Goal: Task Accomplishment & Management: Manage account settings

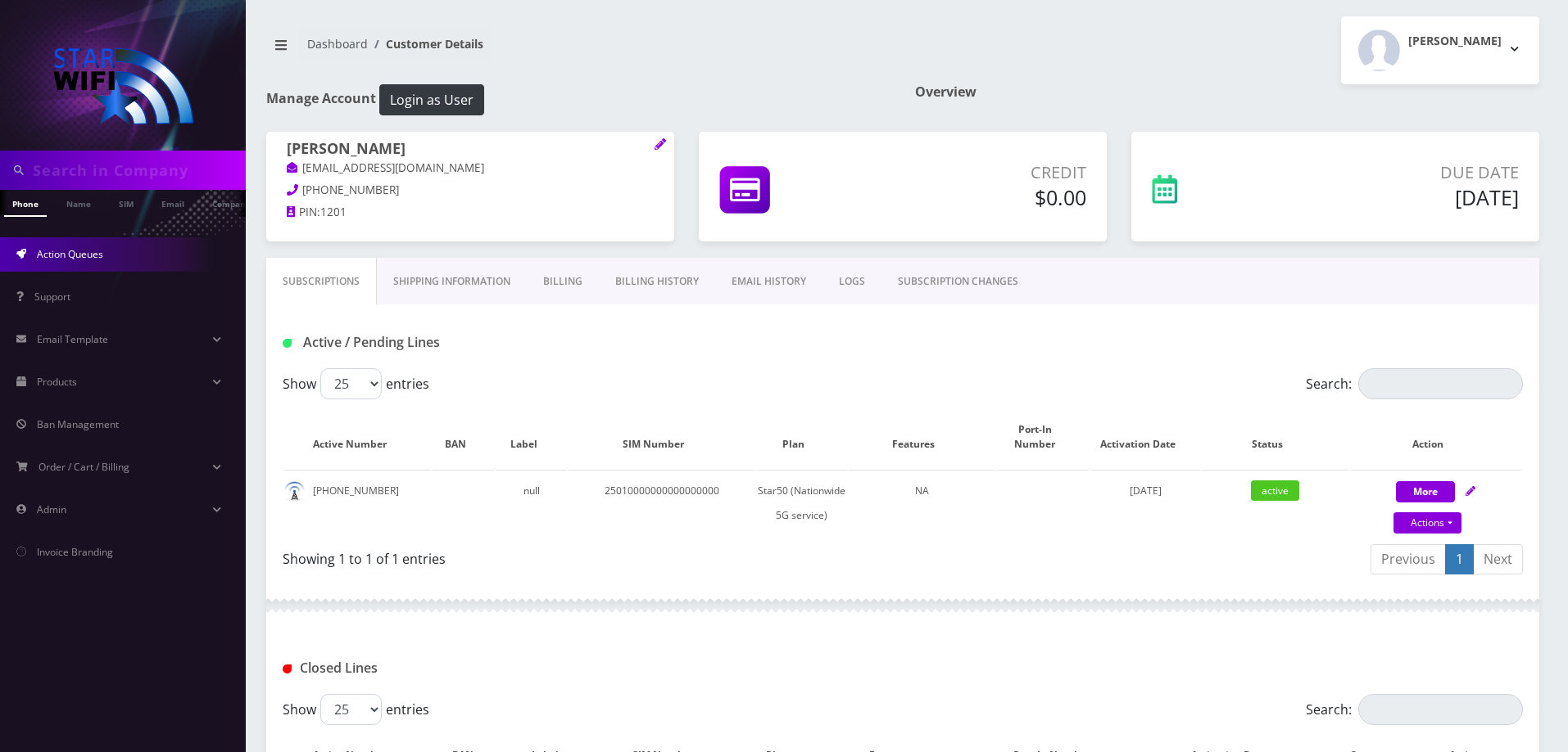
scroll to position [282, 0]
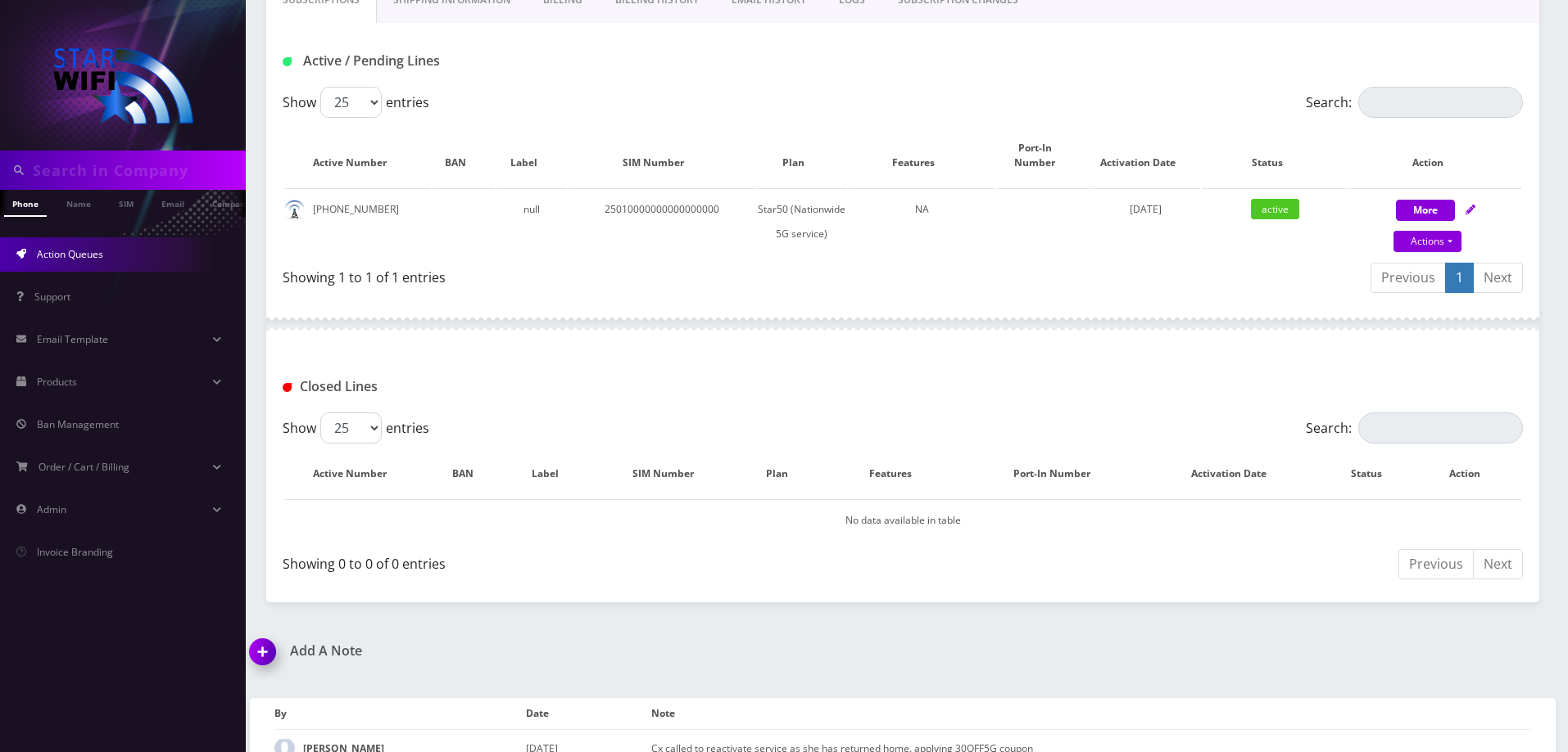
click at [76, 254] on span "Action Queues" at bounding box center [70, 254] width 67 height 14
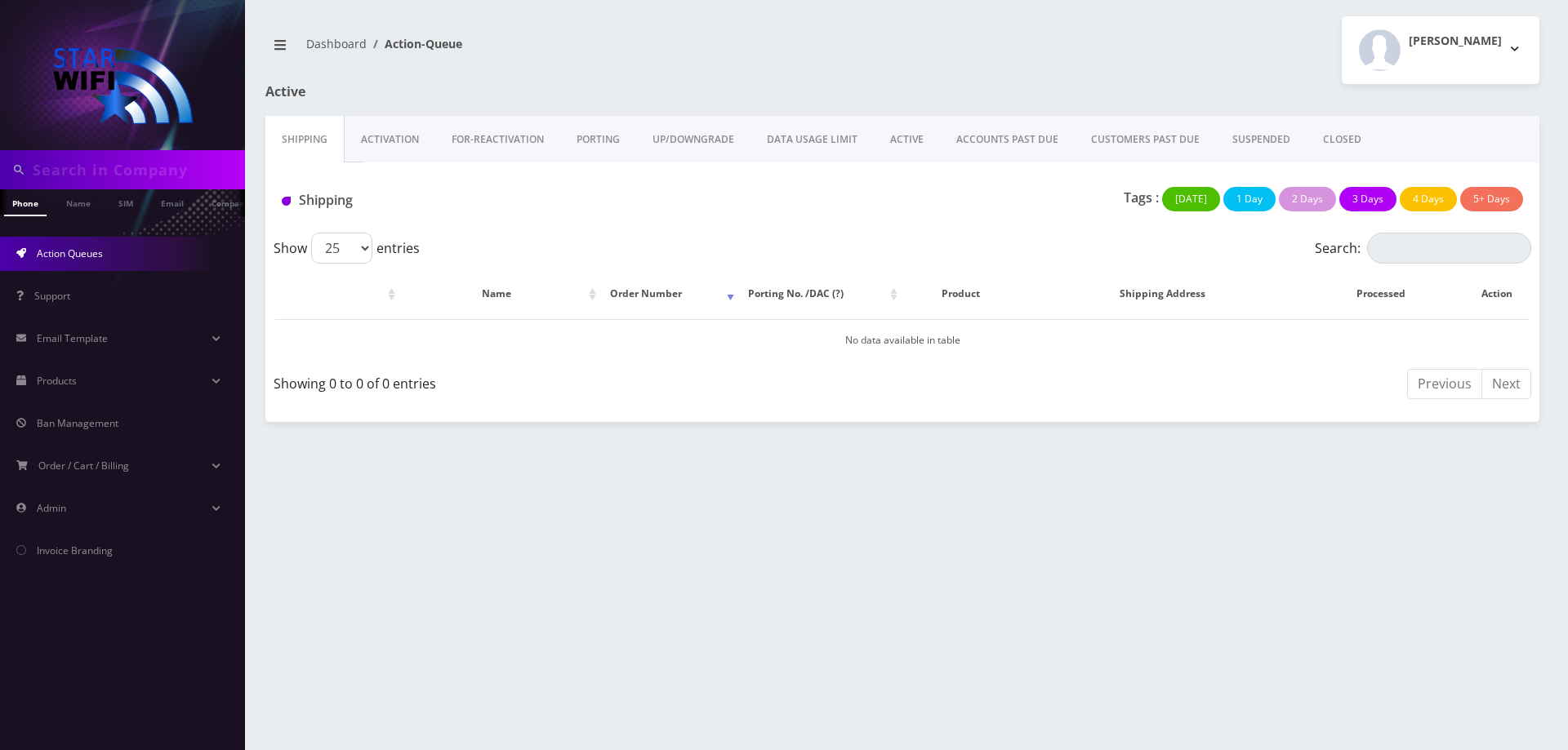
click at [914, 142] on link "ACTIVE" at bounding box center [908, 140] width 66 height 47
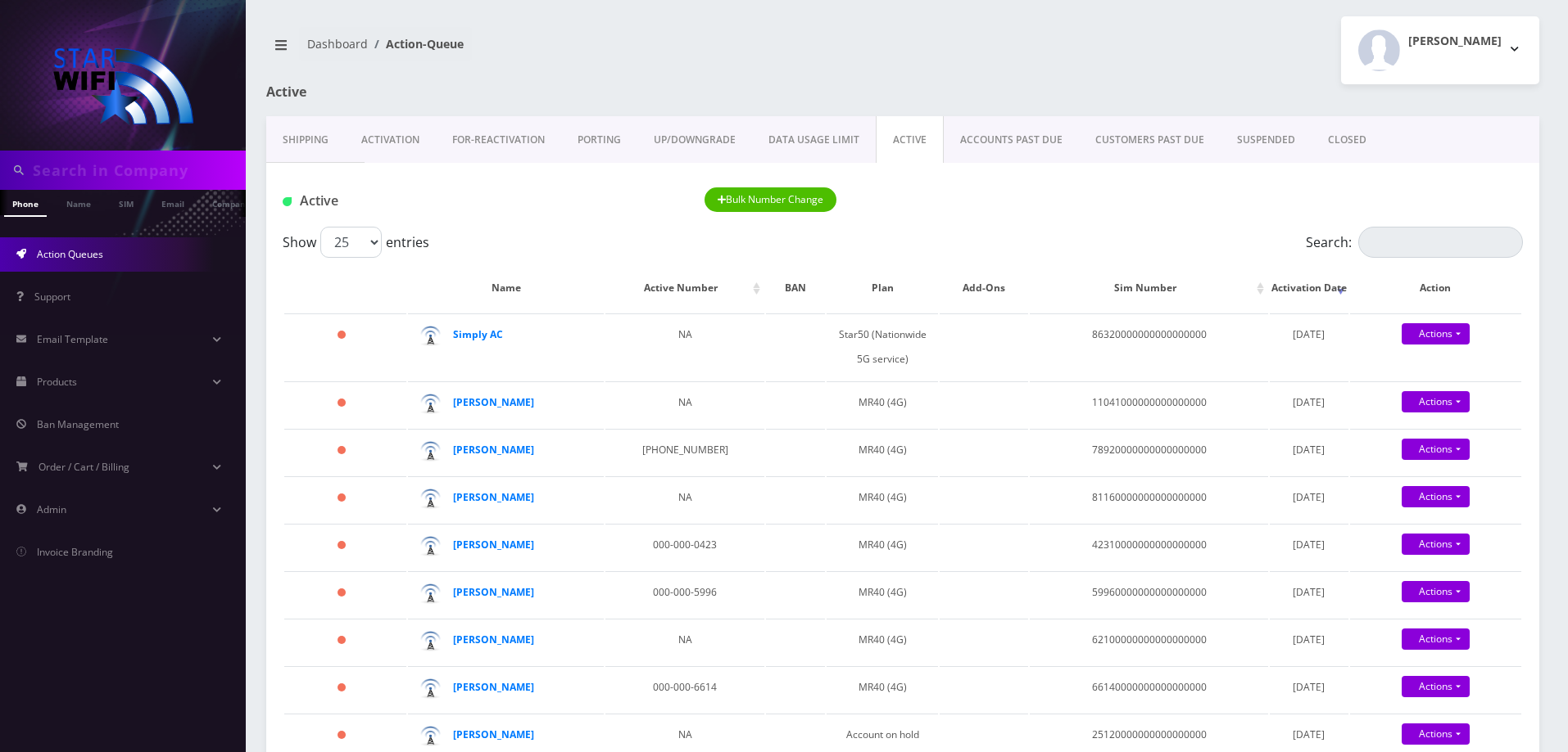
click at [322, 137] on link "Shipping" at bounding box center [306, 140] width 79 height 47
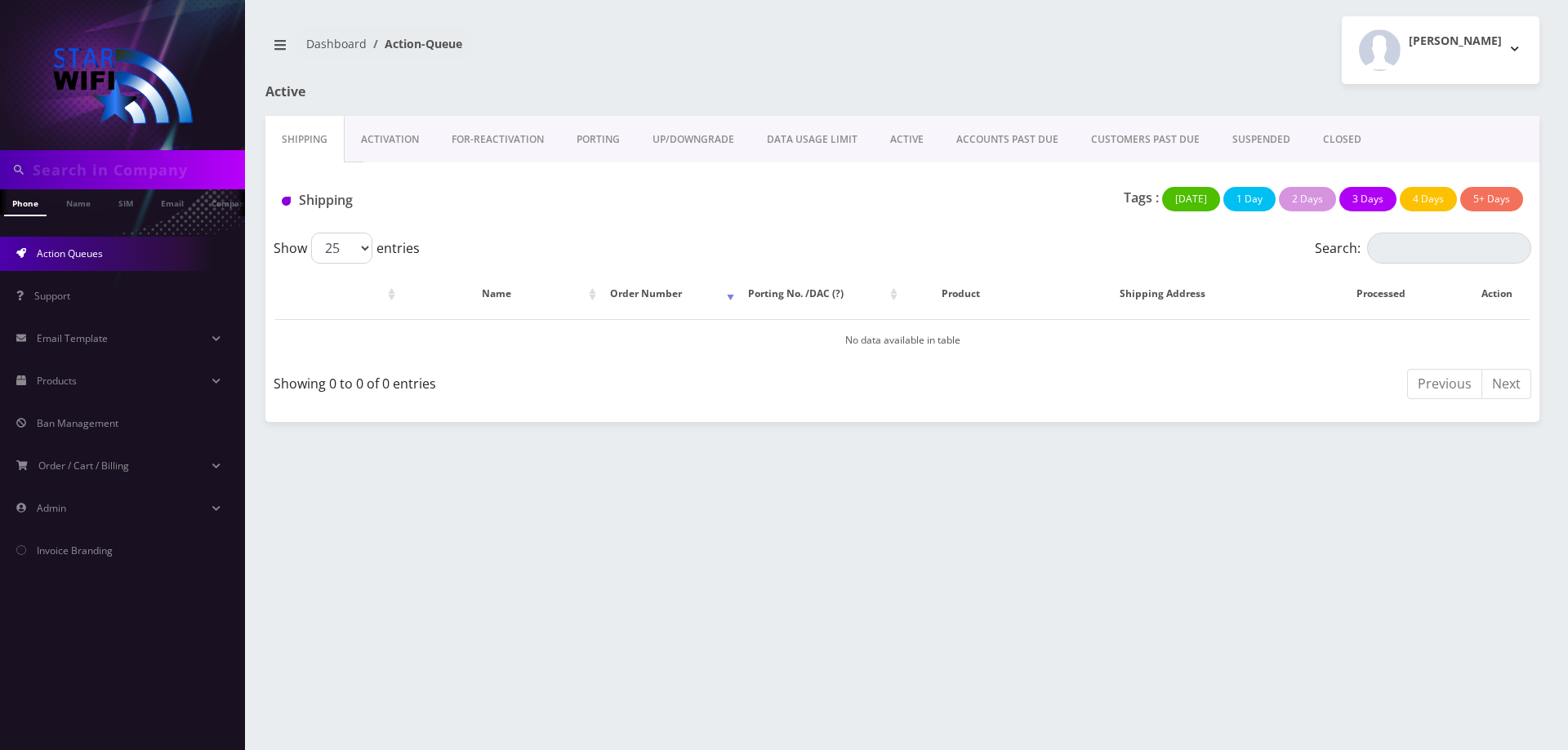
click at [900, 134] on link "ACTIVE" at bounding box center [908, 140] width 66 height 47
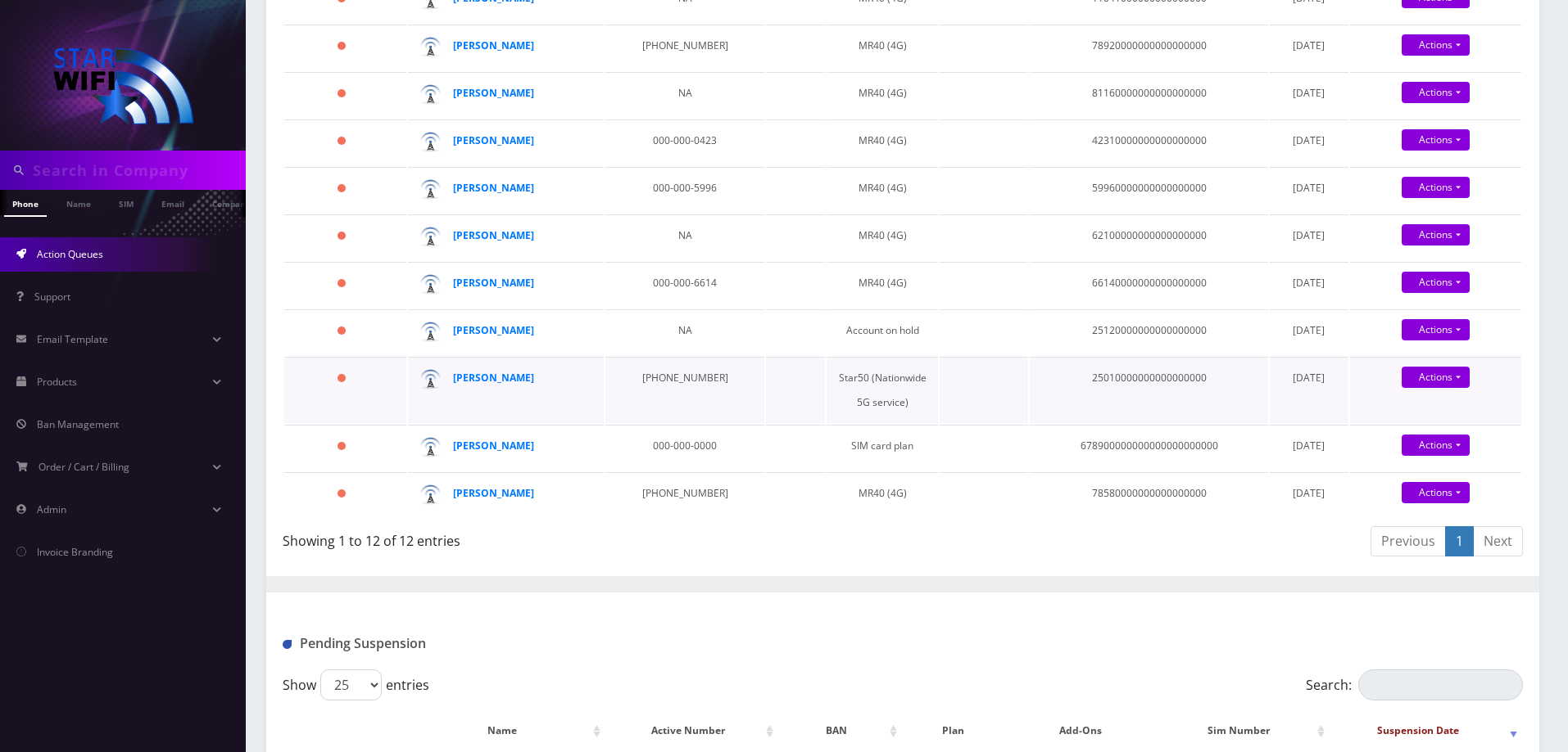
scroll to position [410, 0]
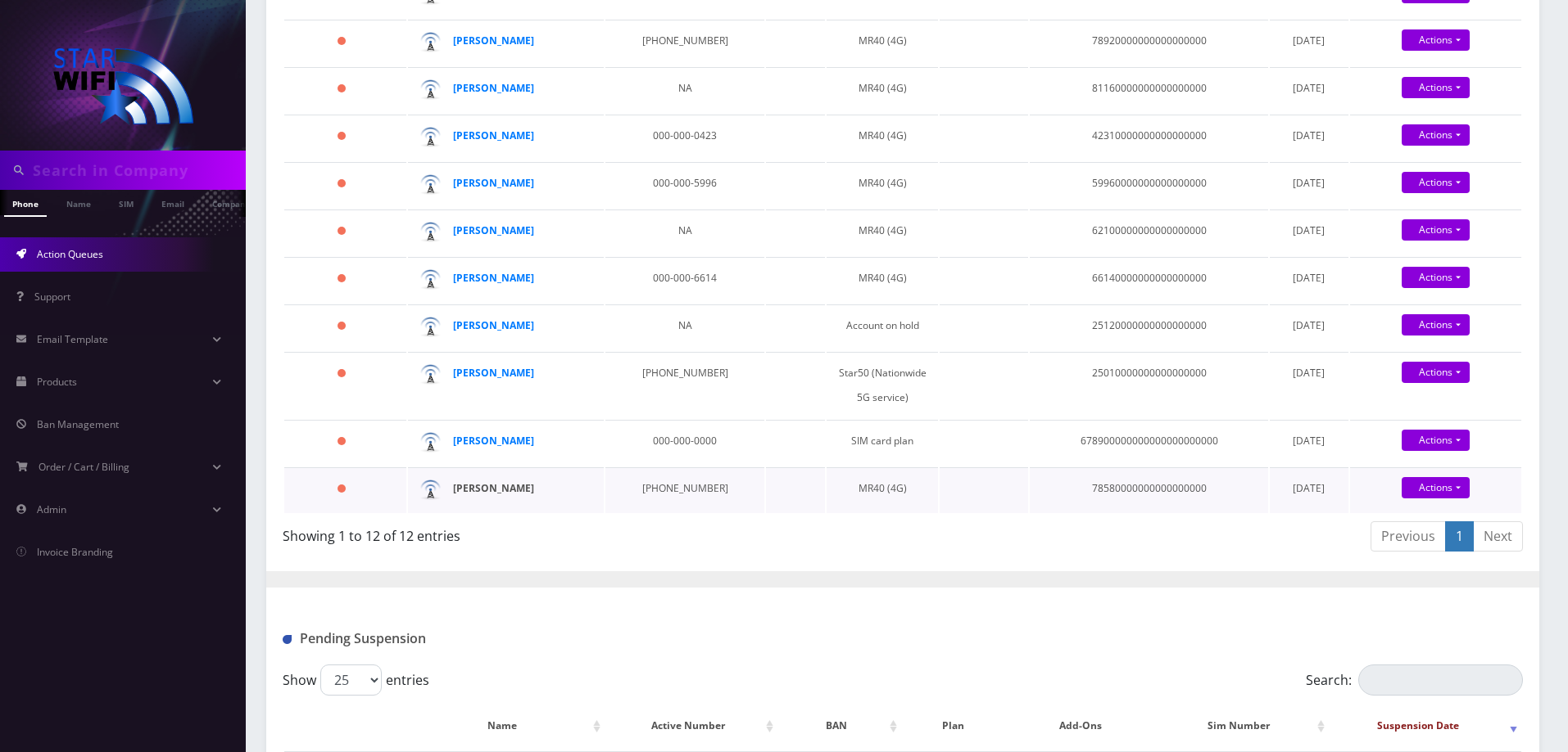
click at [528, 495] on strong "[PERSON_NAME]" at bounding box center [493, 488] width 81 height 14
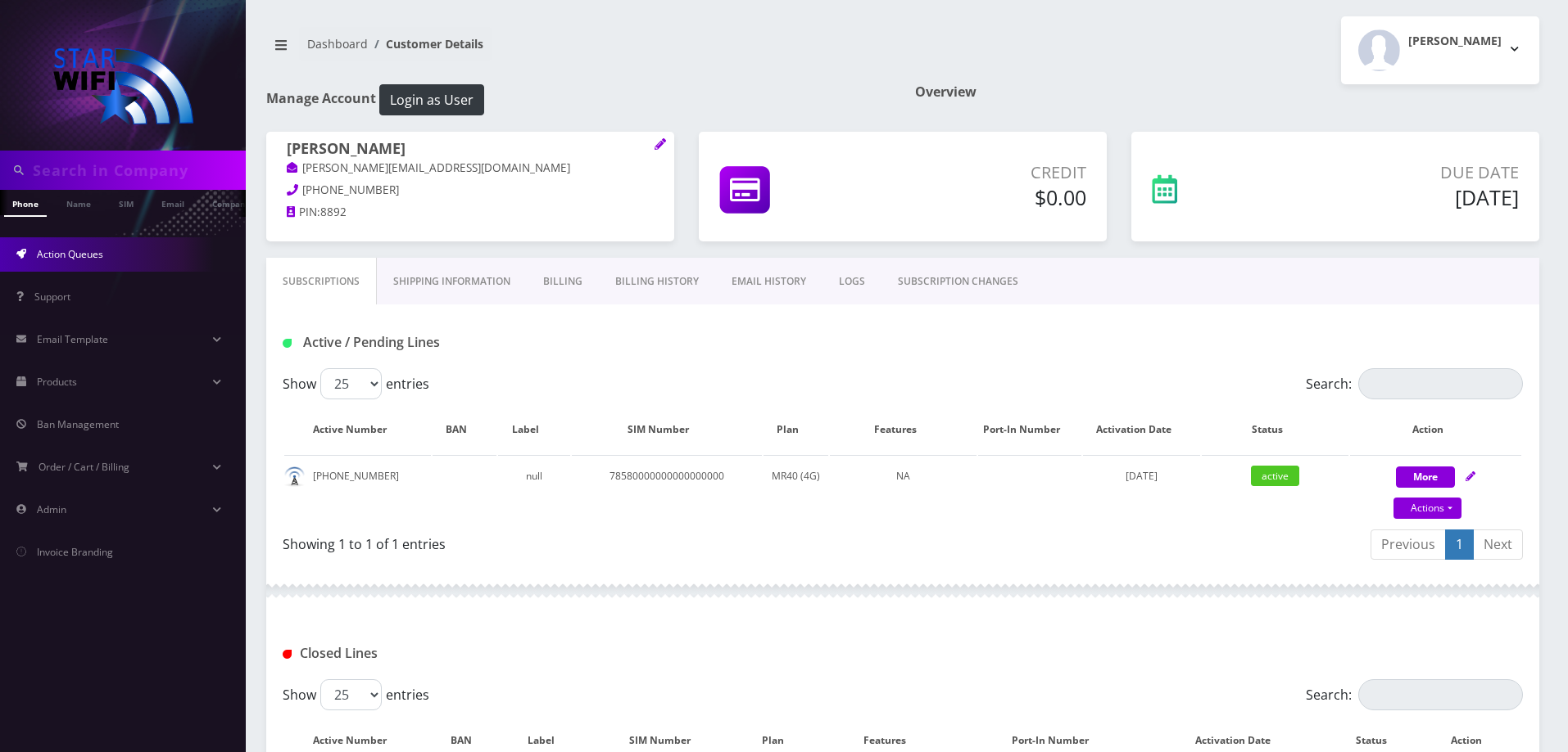
click at [92, 244] on link "Action Queues" at bounding box center [123, 254] width 246 height 34
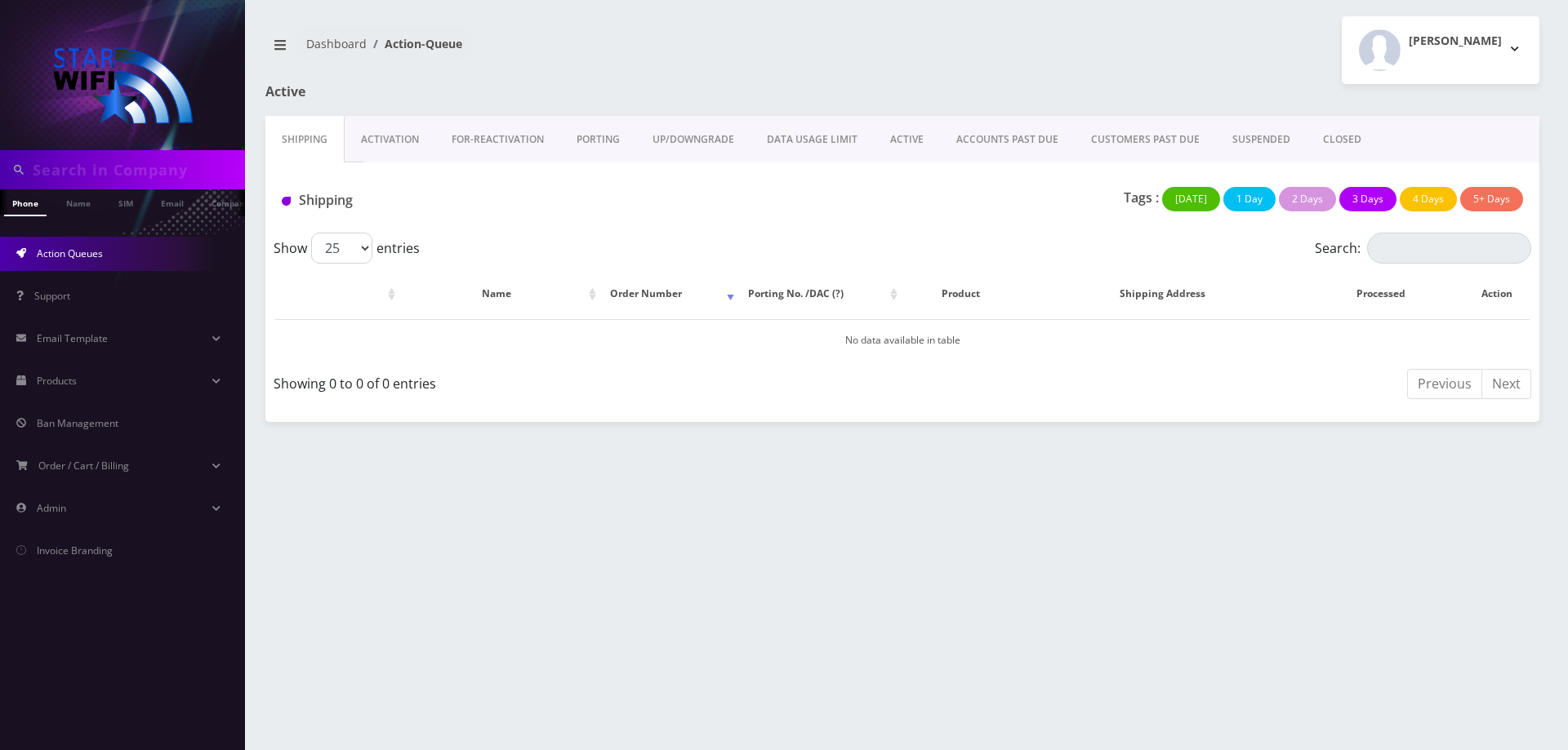
click at [901, 132] on link "ACTIVE" at bounding box center [908, 140] width 66 height 47
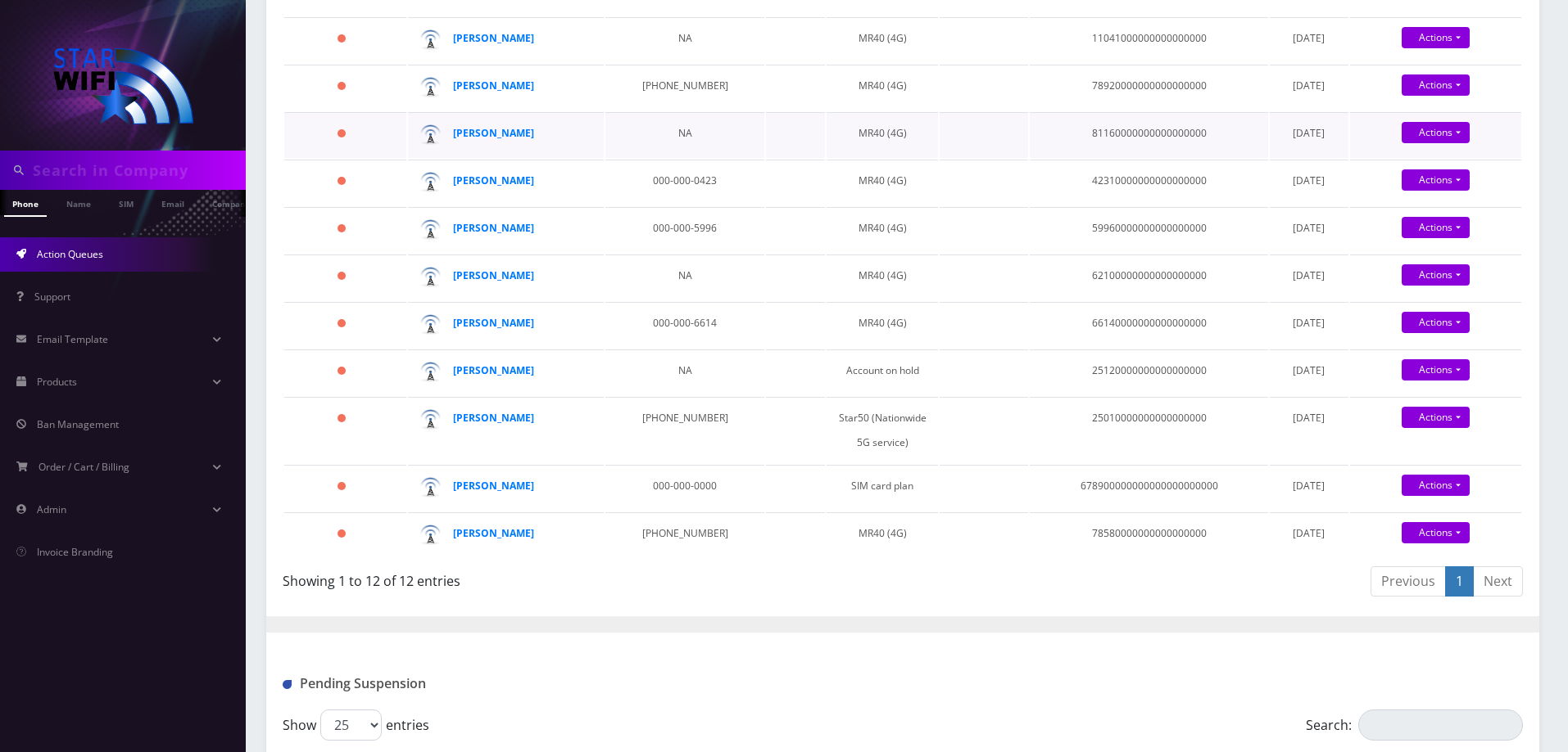
scroll to position [410, 0]
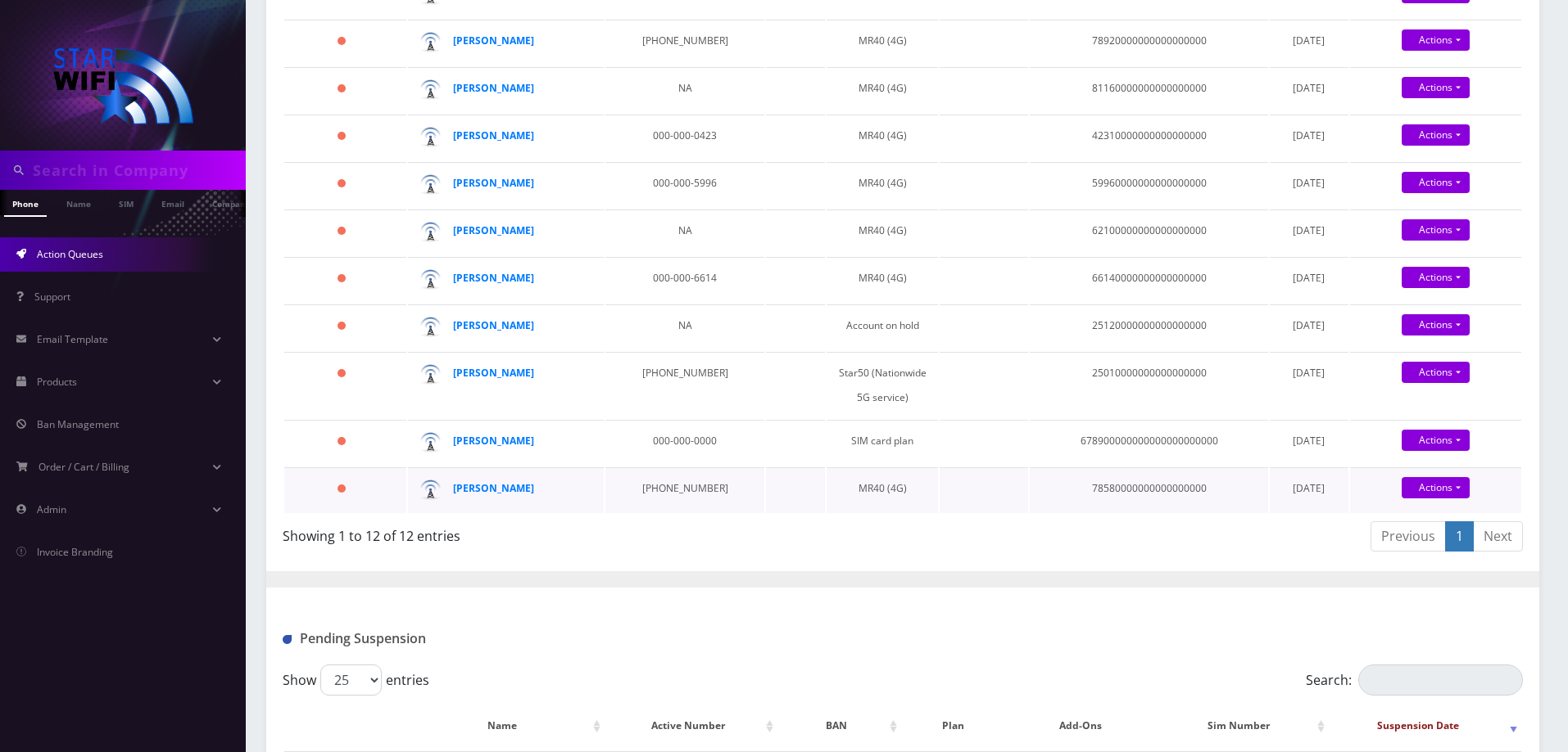
click at [517, 501] on div "[PERSON_NAME]" at bounding box center [515, 488] width 125 height 25
click at [518, 495] on strong "Clayton Galloway" at bounding box center [493, 488] width 81 height 14
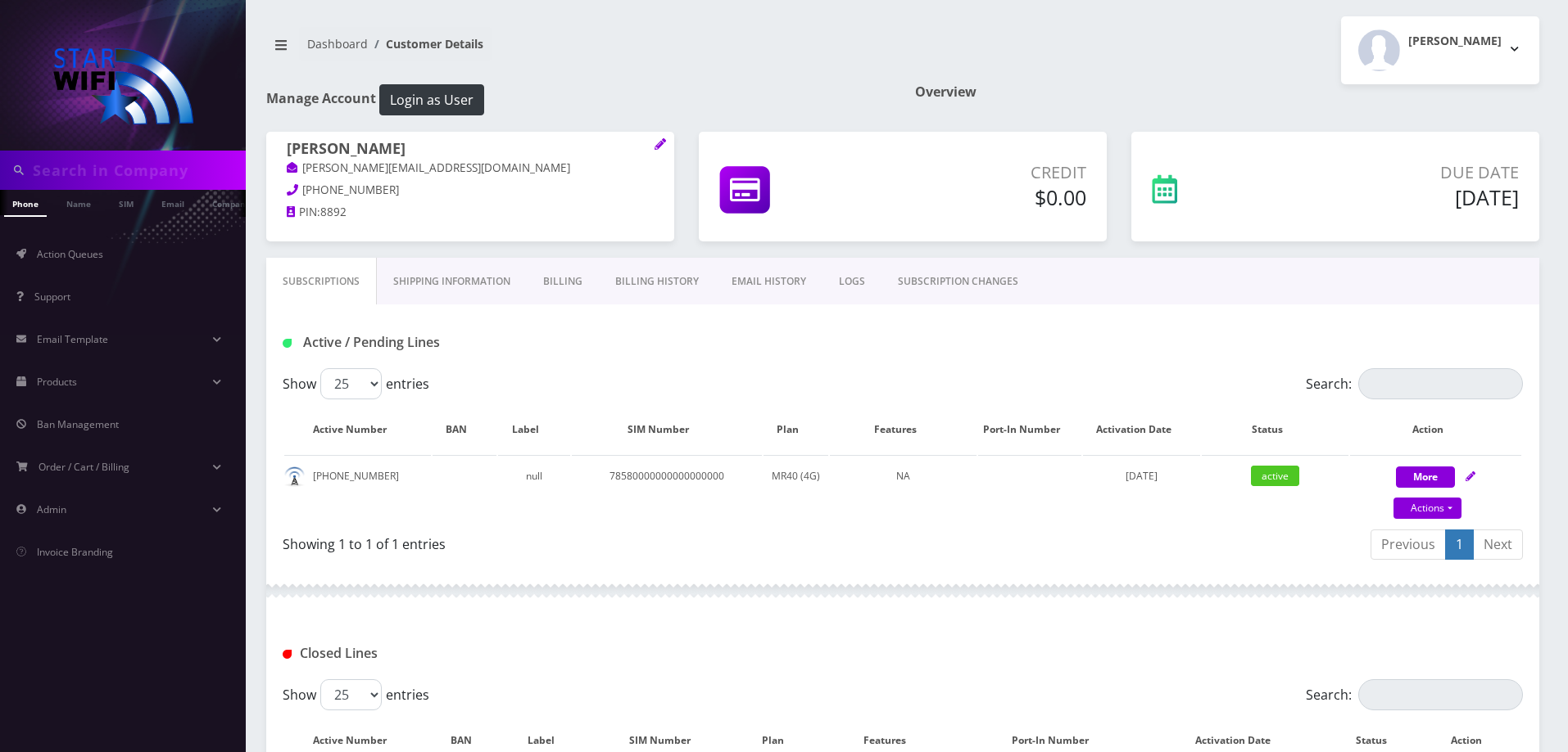
click at [557, 282] on link "Billing" at bounding box center [562, 282] width 72 height 47
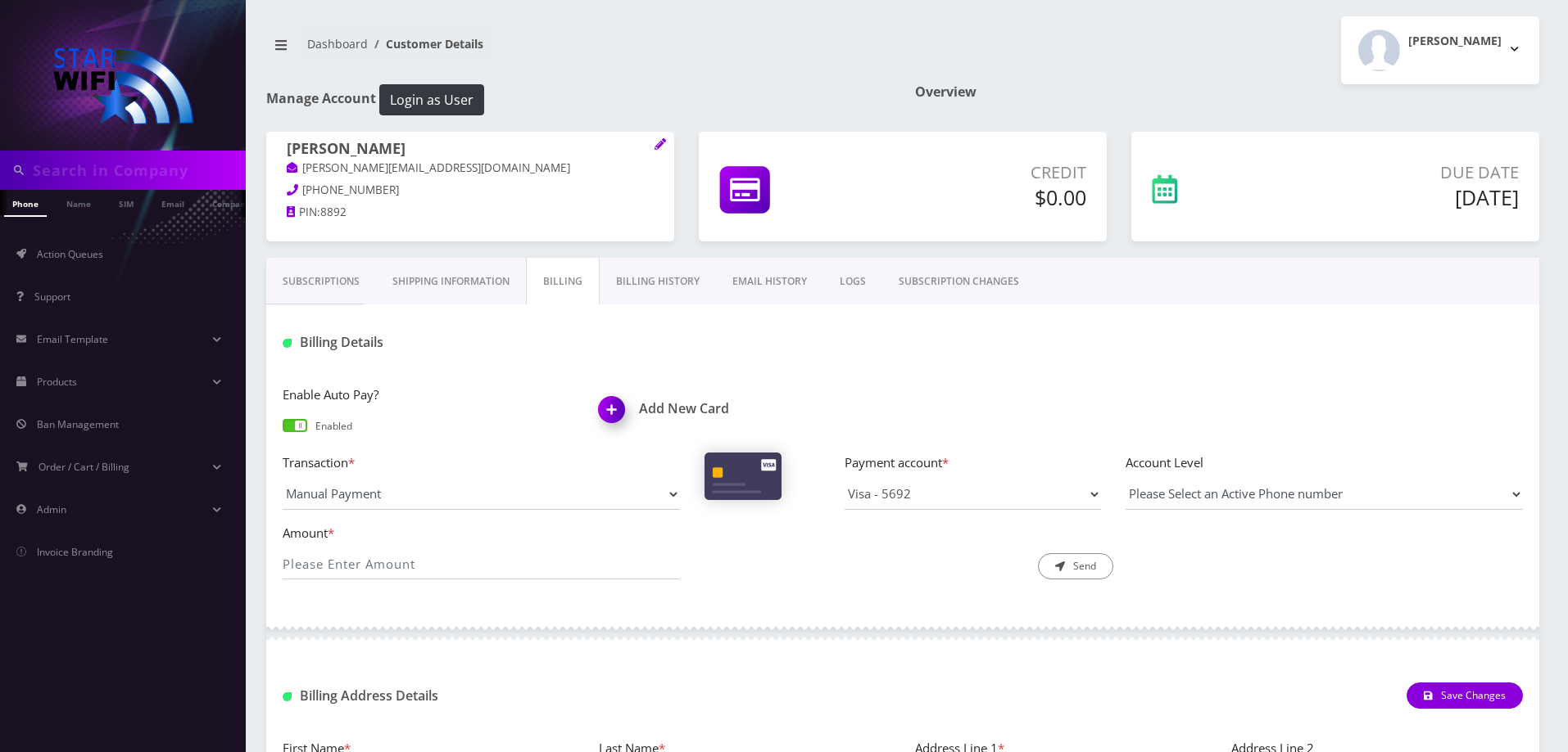
click at [450, 285] on link "Shipping Information" at bounding box center [450, 282] width 150 height 47
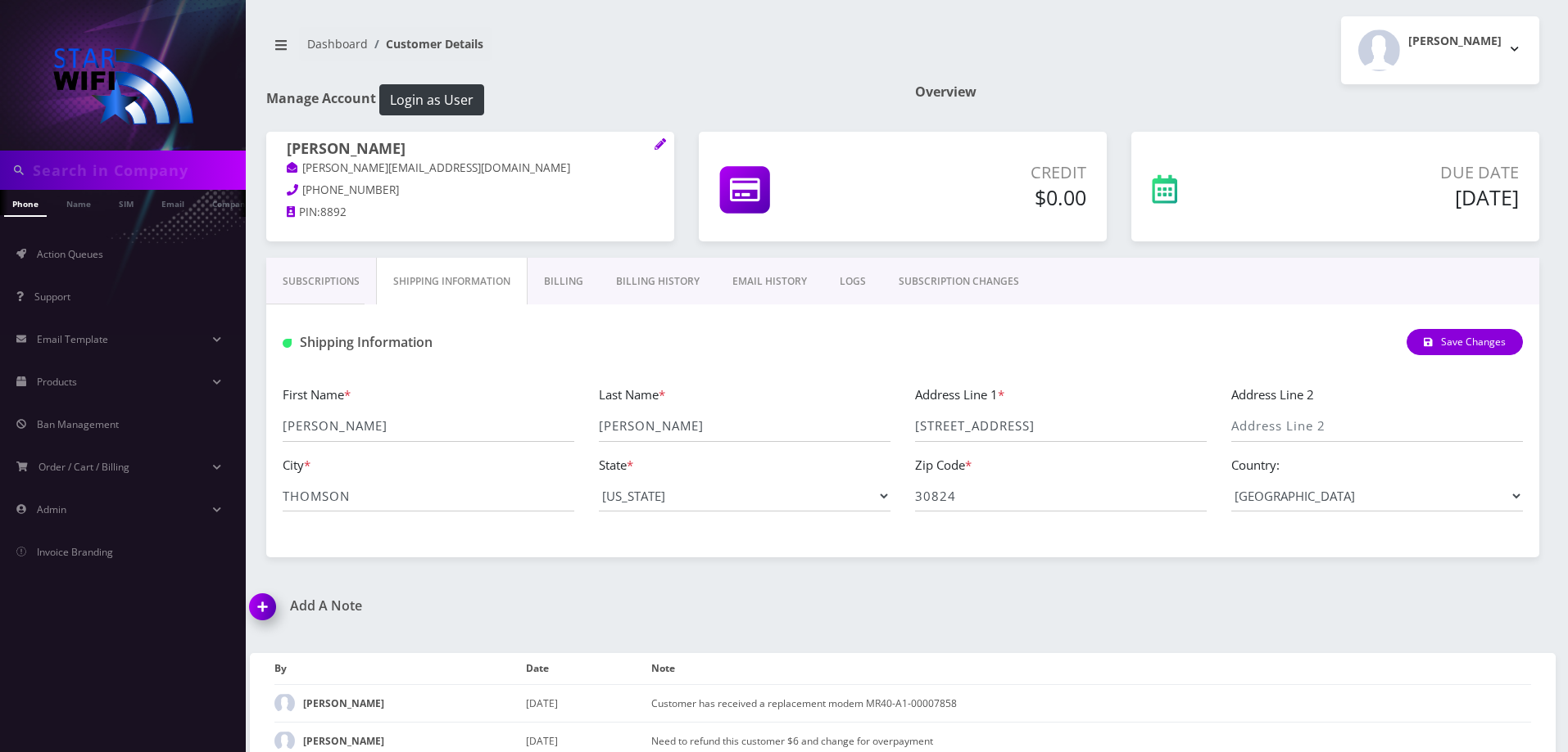
click at [319, 292] on link "Subscriptions" at bounding box center [321, 282] width 109 height 47
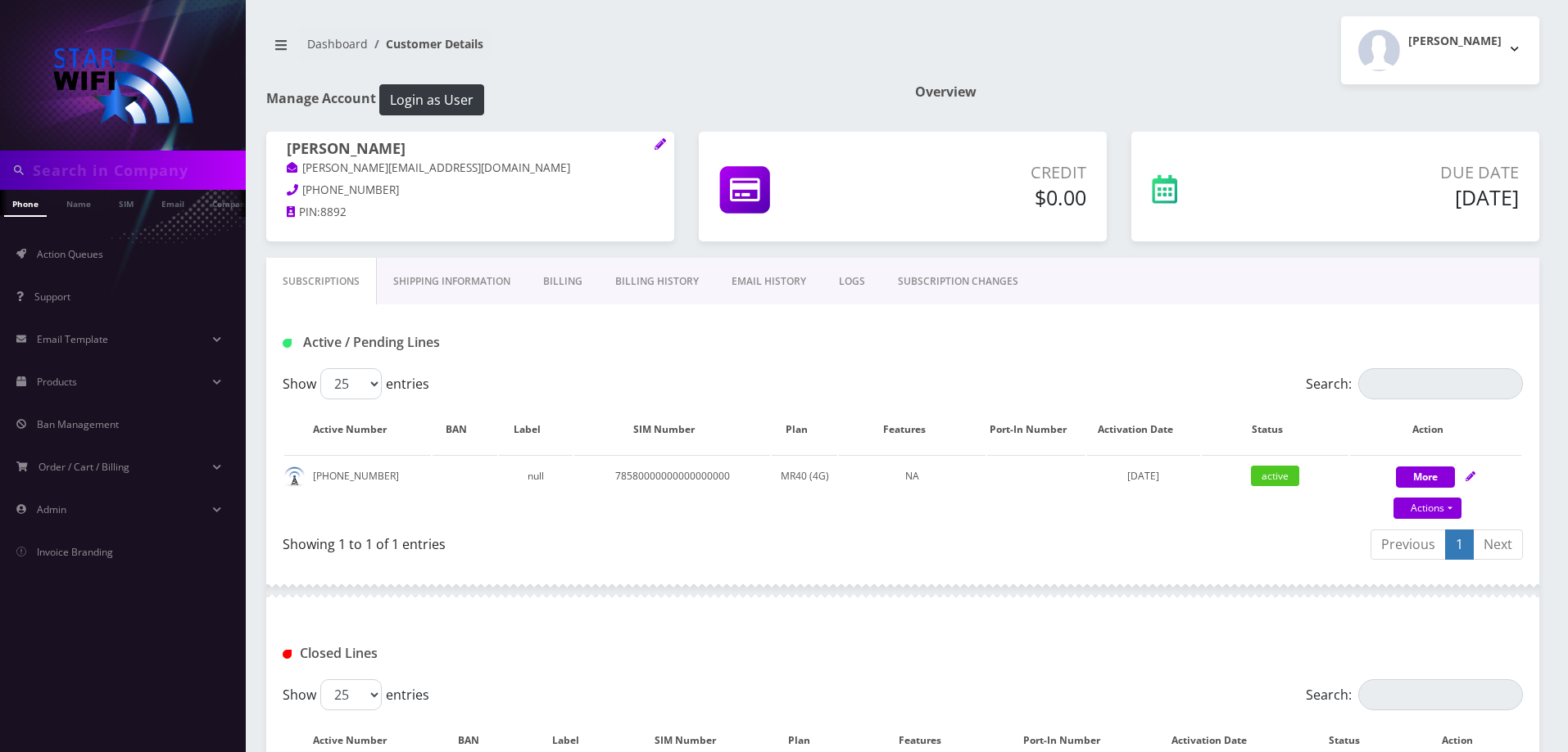
click at [635, 285] on link "Billing History" at bounding box center [657, 282] width 117 height 47
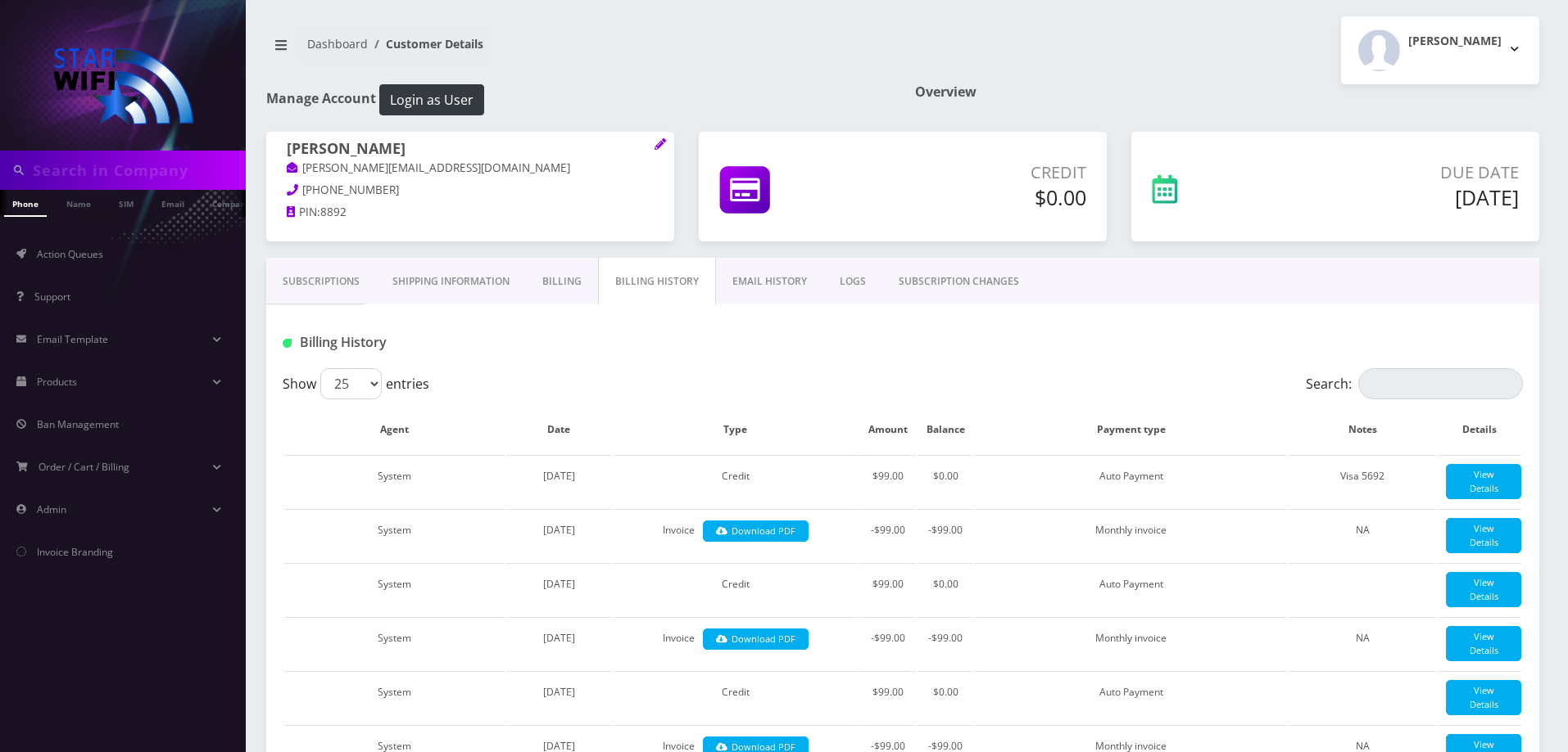
click at [575, 277] on link "Billing" at bounding box center [562, 282] width 72 height 47
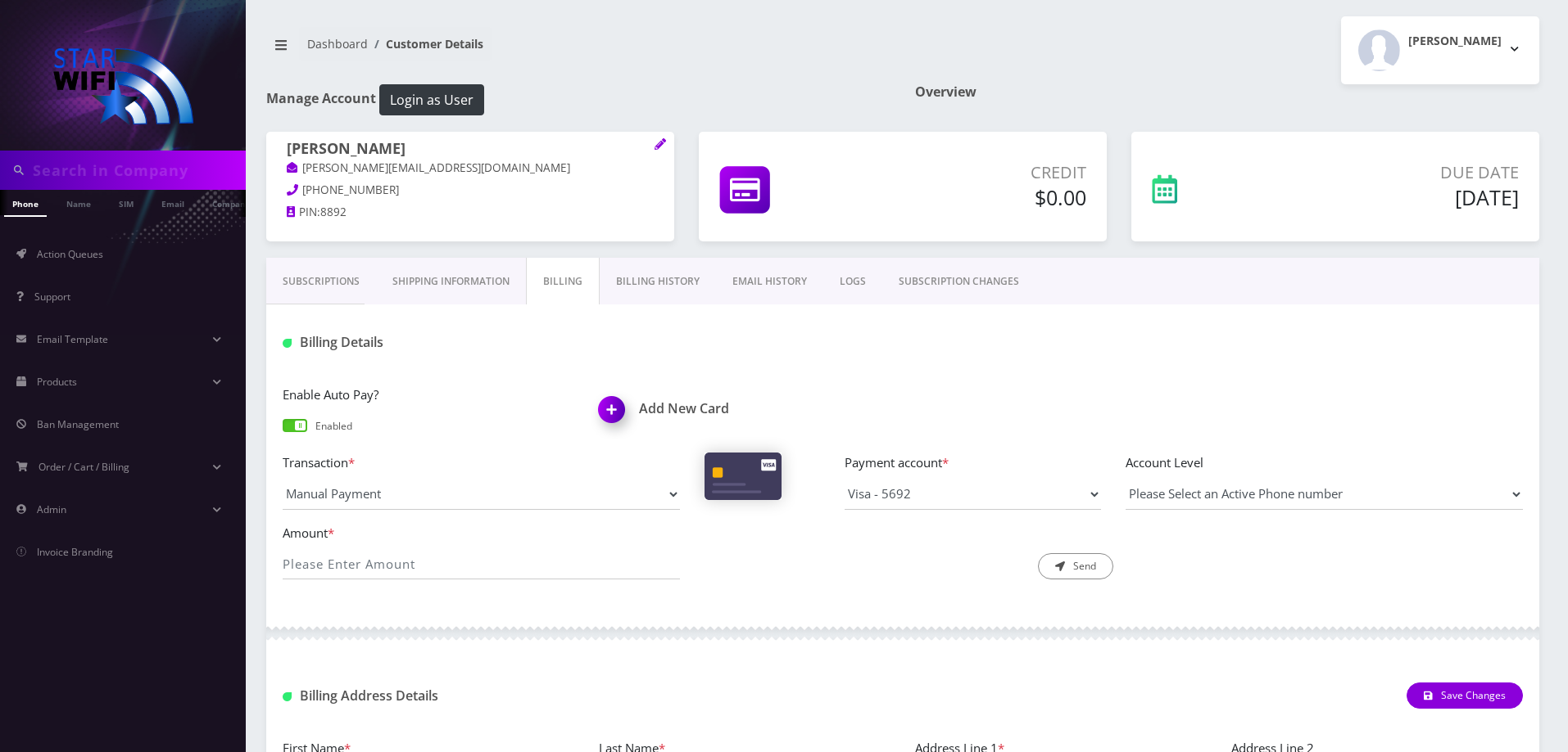
click at [335, 287] on link "Subscriptions" at bounding box center [321, 282] width 109 height 47
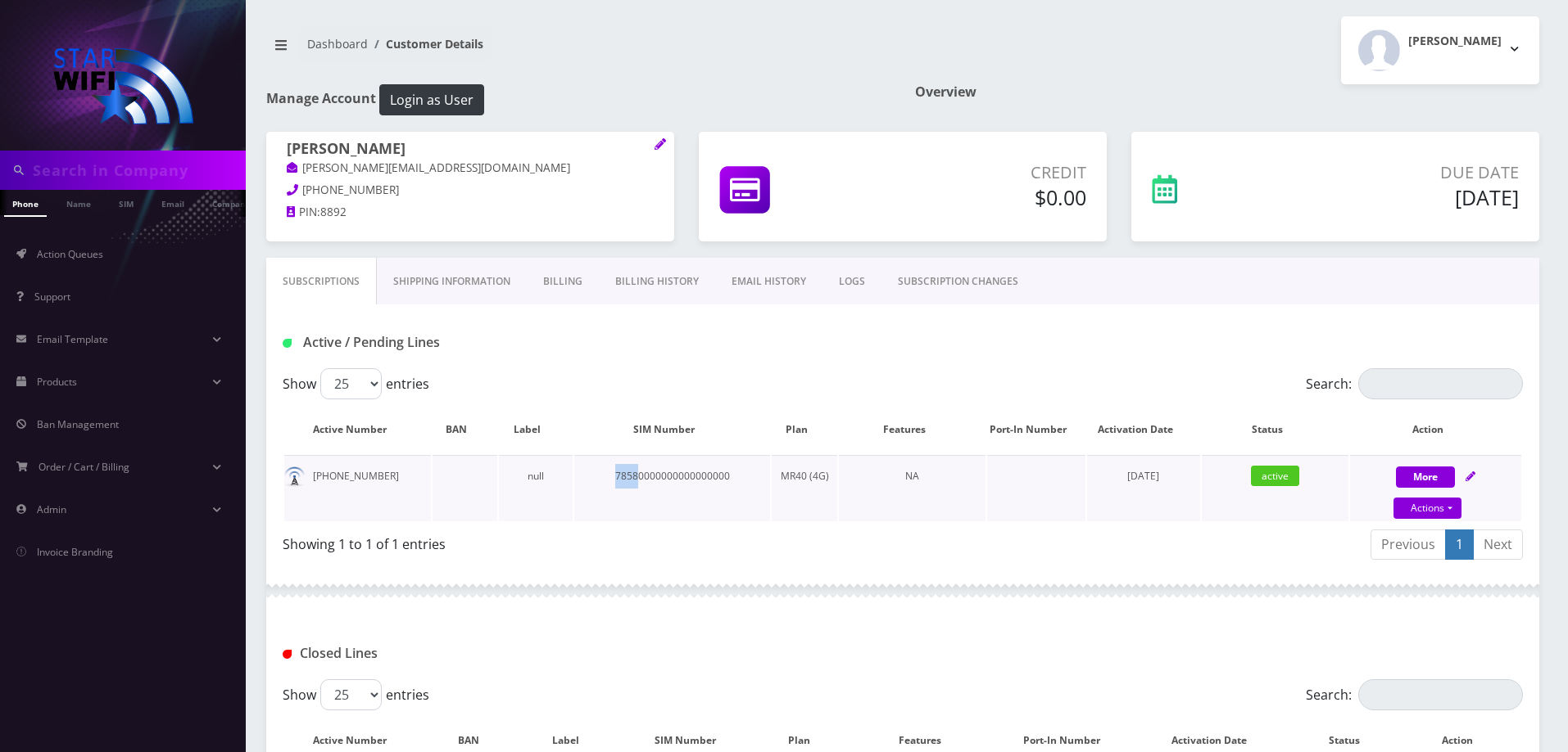
drag, startPoint x: 614, startPoint y: 479, endPoint x: 636, endPoint y: 479, distance: 22.0
click at [636, 479] on td "78580000000000000000" at bounding box center [672, 488] width 195 height 67
drag, startPoint x: 463, startPoint y: 168, endPoint x: 300, endPoint y: 171, distance: 163.0
click at [300, 171] on p "[PERSON_NAME][EMAIL_ADDRESS][DOMAIN_NAME]" at bounding box center [470, 168] width 367 height 18
copy link "[PERSON_NAME][EMAIL_ADDRESS][DOMAIN_NAME]"
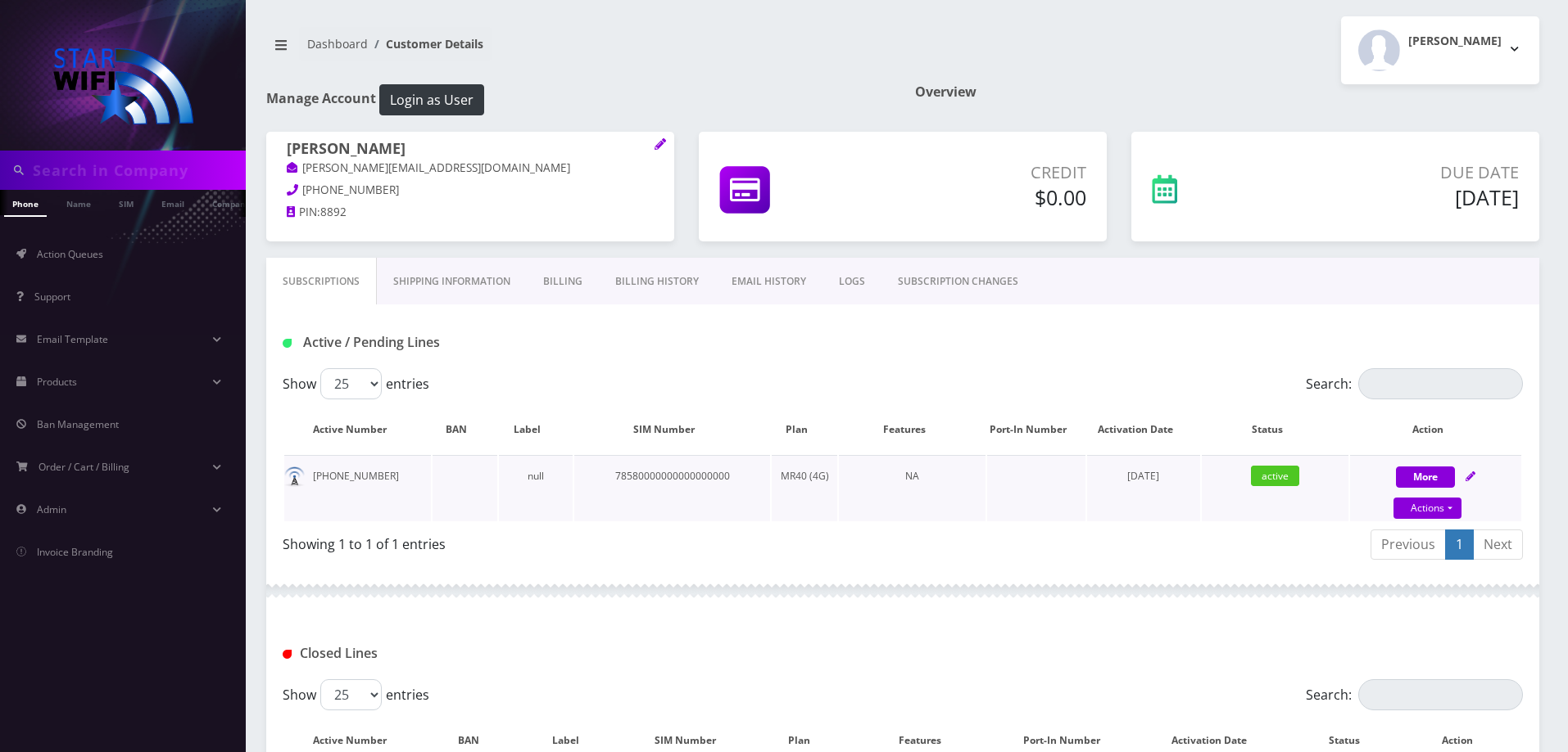
click at [1462, 479] on div "More Actions Suspend Close Confirm" at bounding box center [1435, 488] width 171 height 49
select select "MR40 SIM"
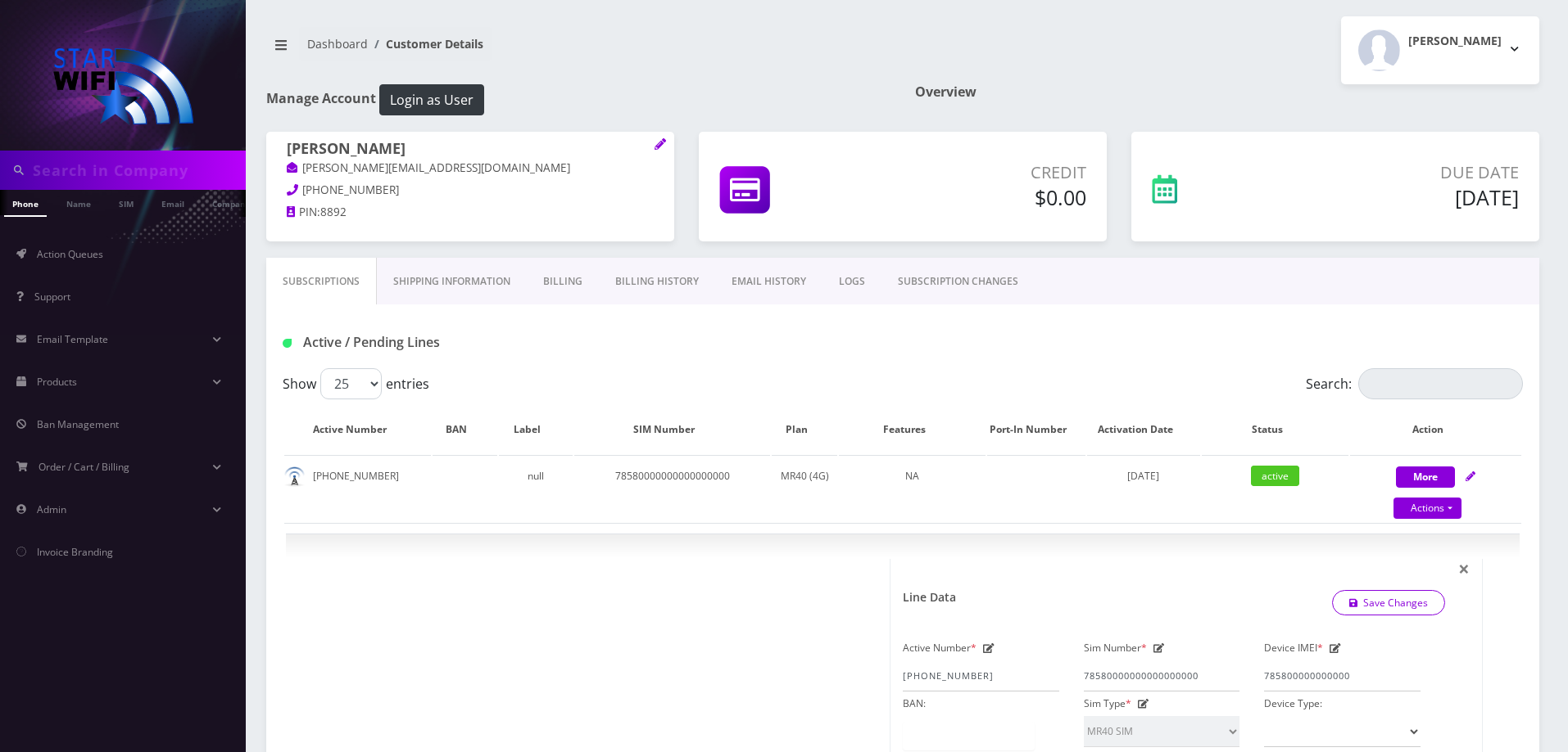
click at [515, 279] on link "Shipping Information" at bounding box center [451, 282] width 150 height 47
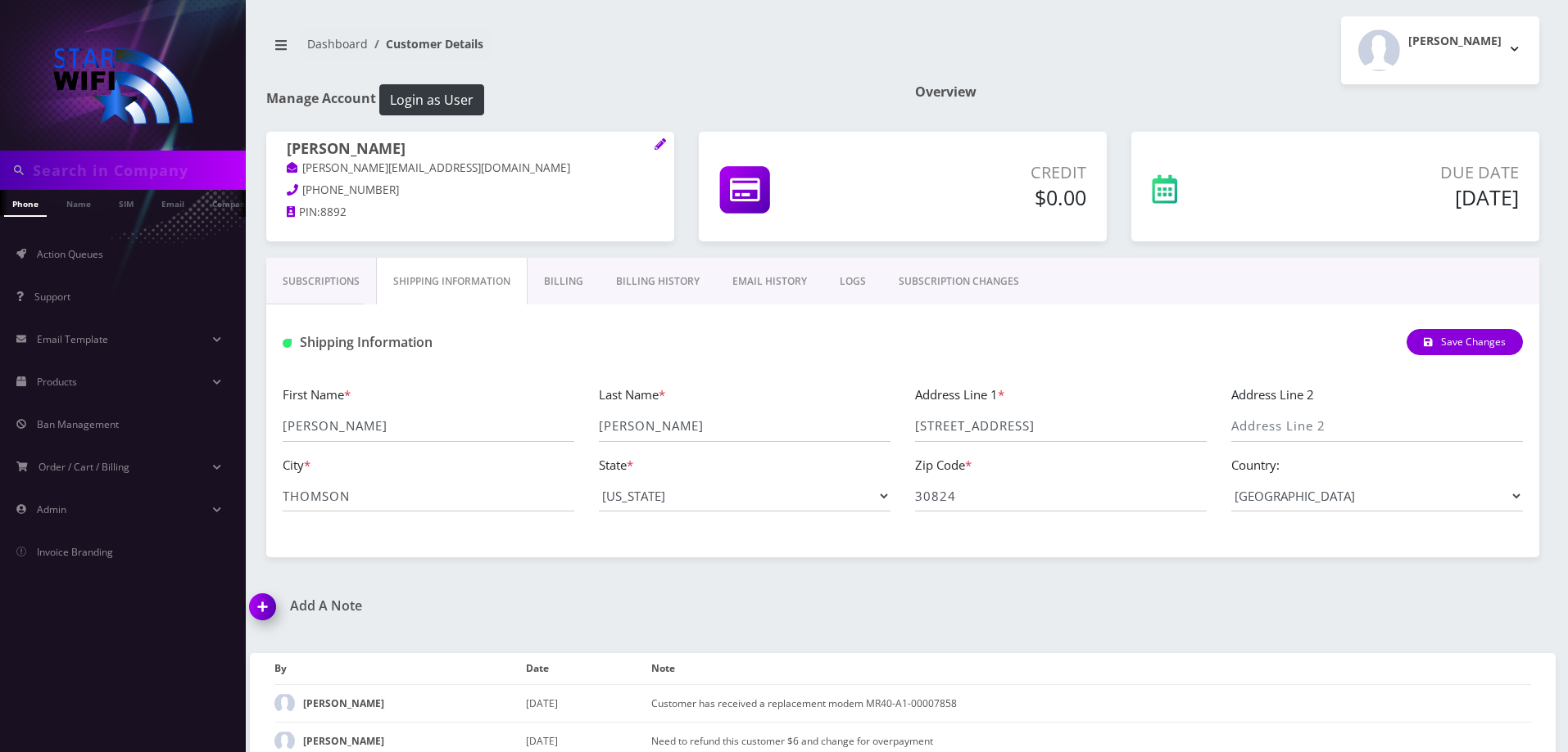
click at [561, 278] on link "Billing" at bounding box center [563, 282] width 72 height 47
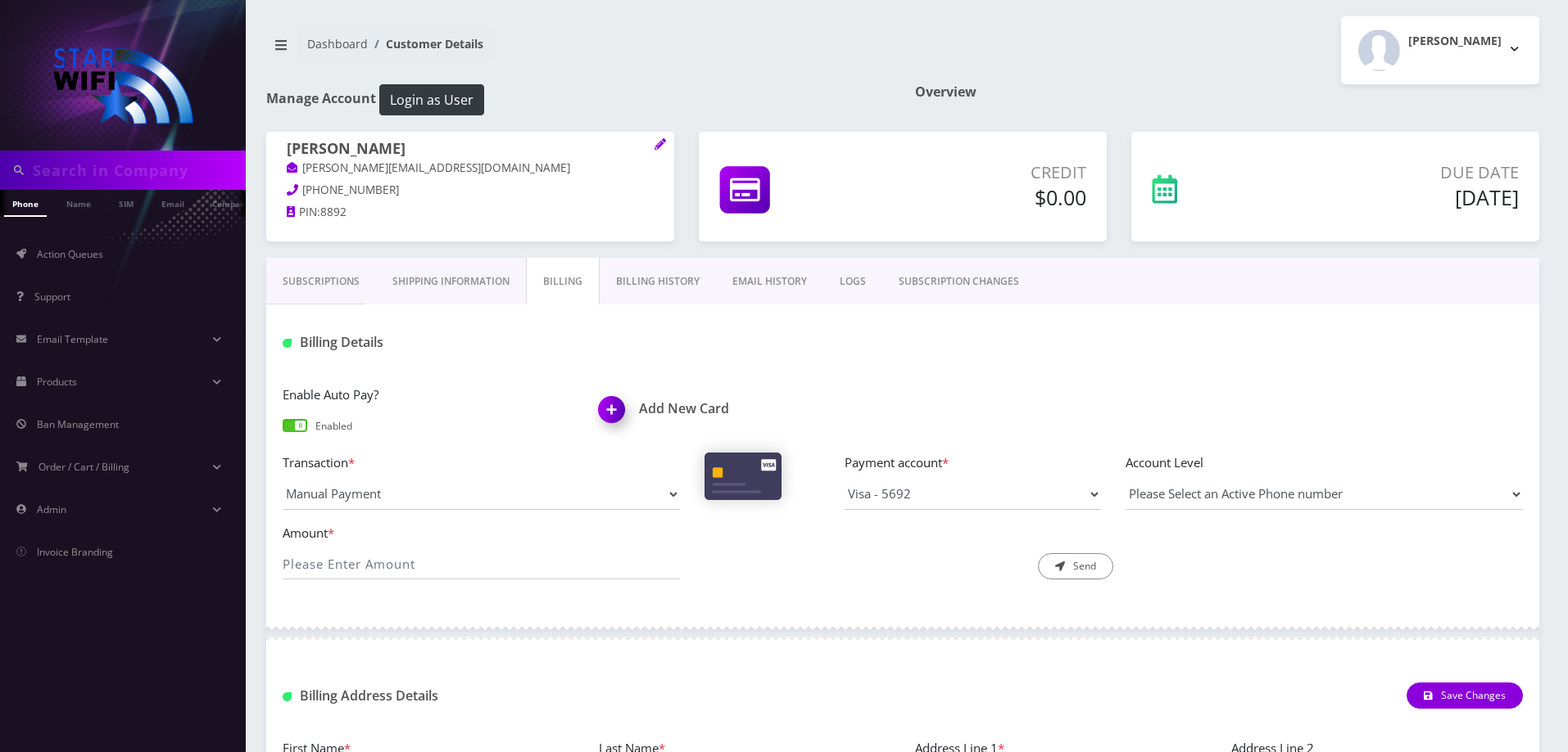
click at [321, 286] on link "Subscriptions" at bounding box center [321, 282] width 109 height 47
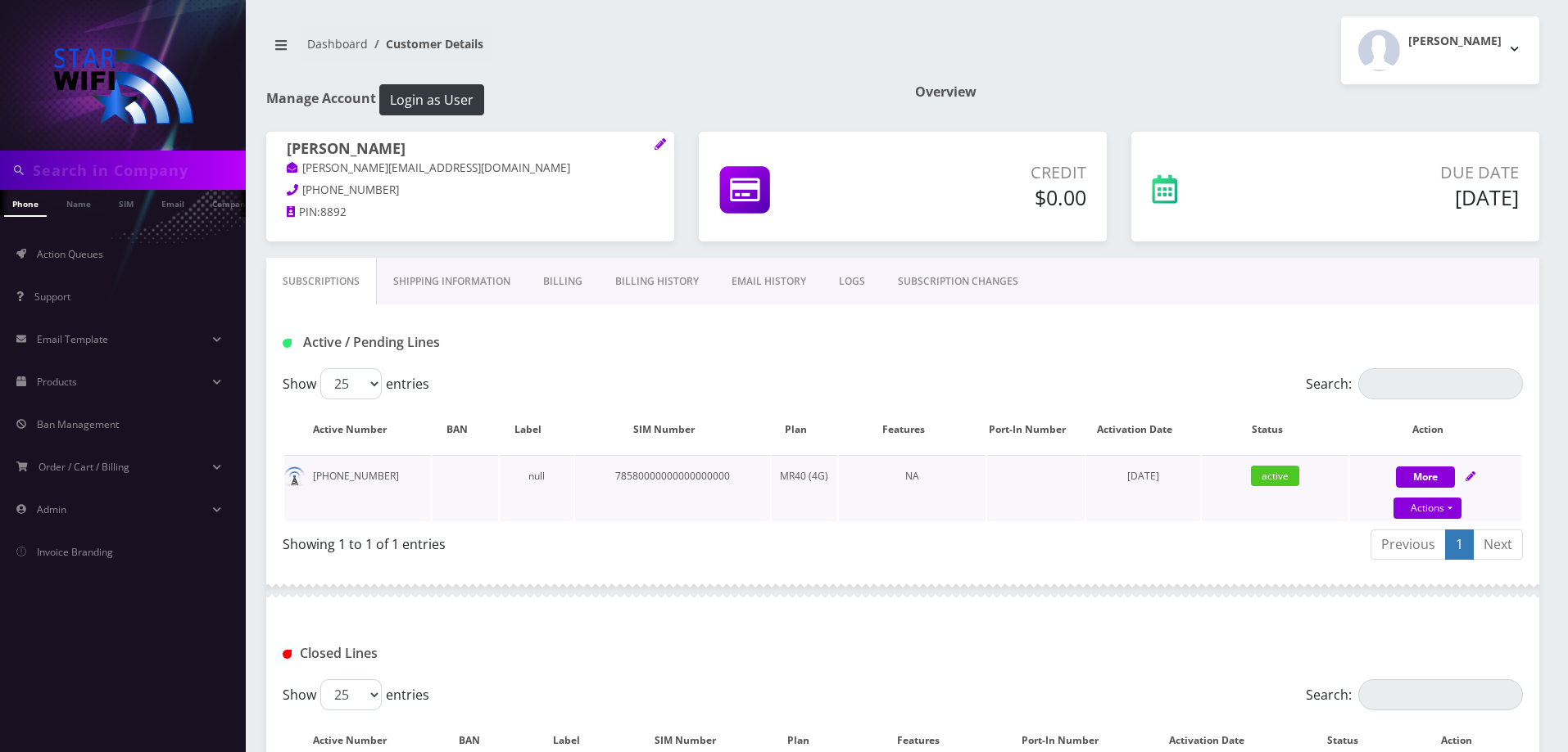
click at [1466, 473] on icon at bounding box center [1470, 476] width 10 height 10
select select "MR40 SIM"
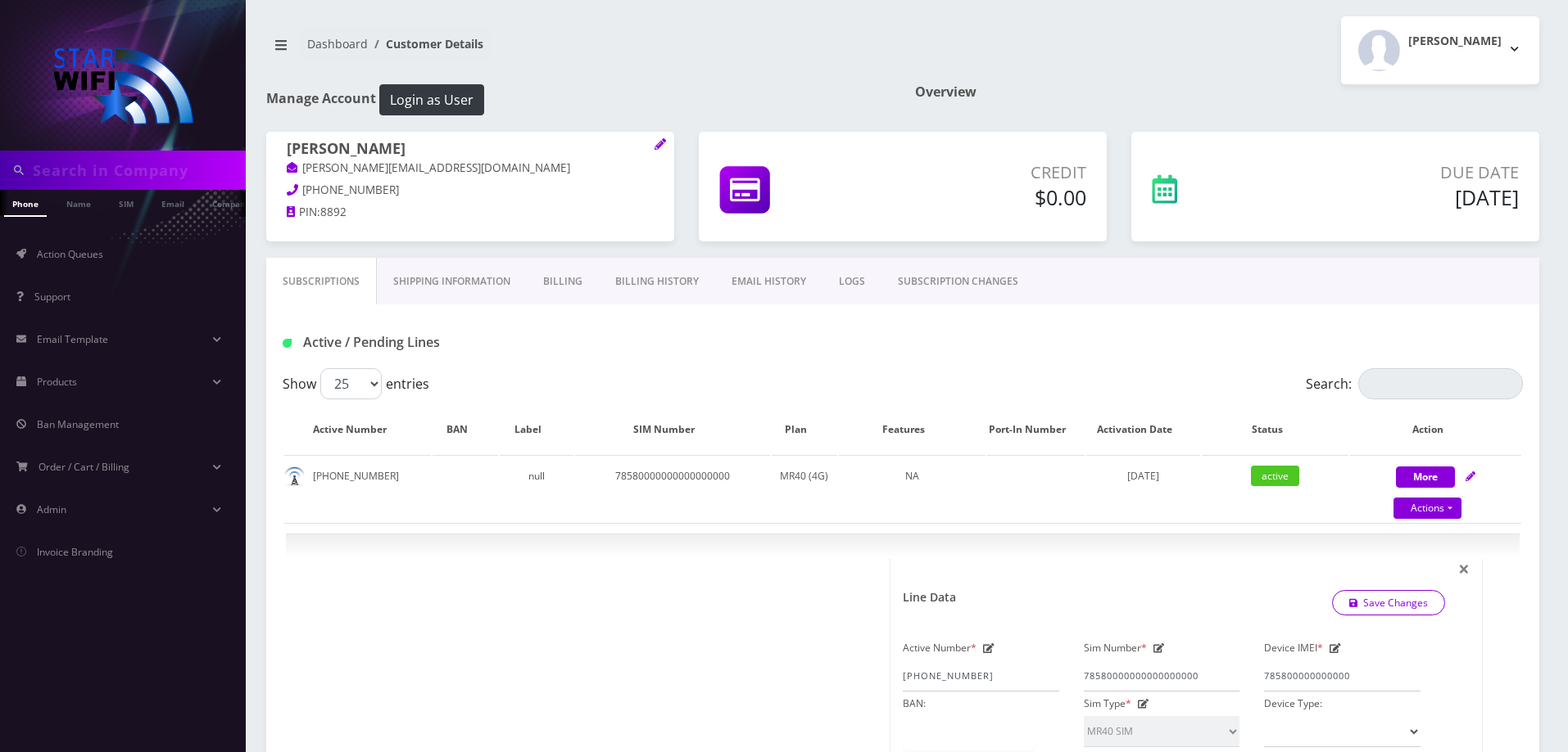
click at [417, 274] on link "Shipping Information" at bounding box center [451, 282] width 150 height 47
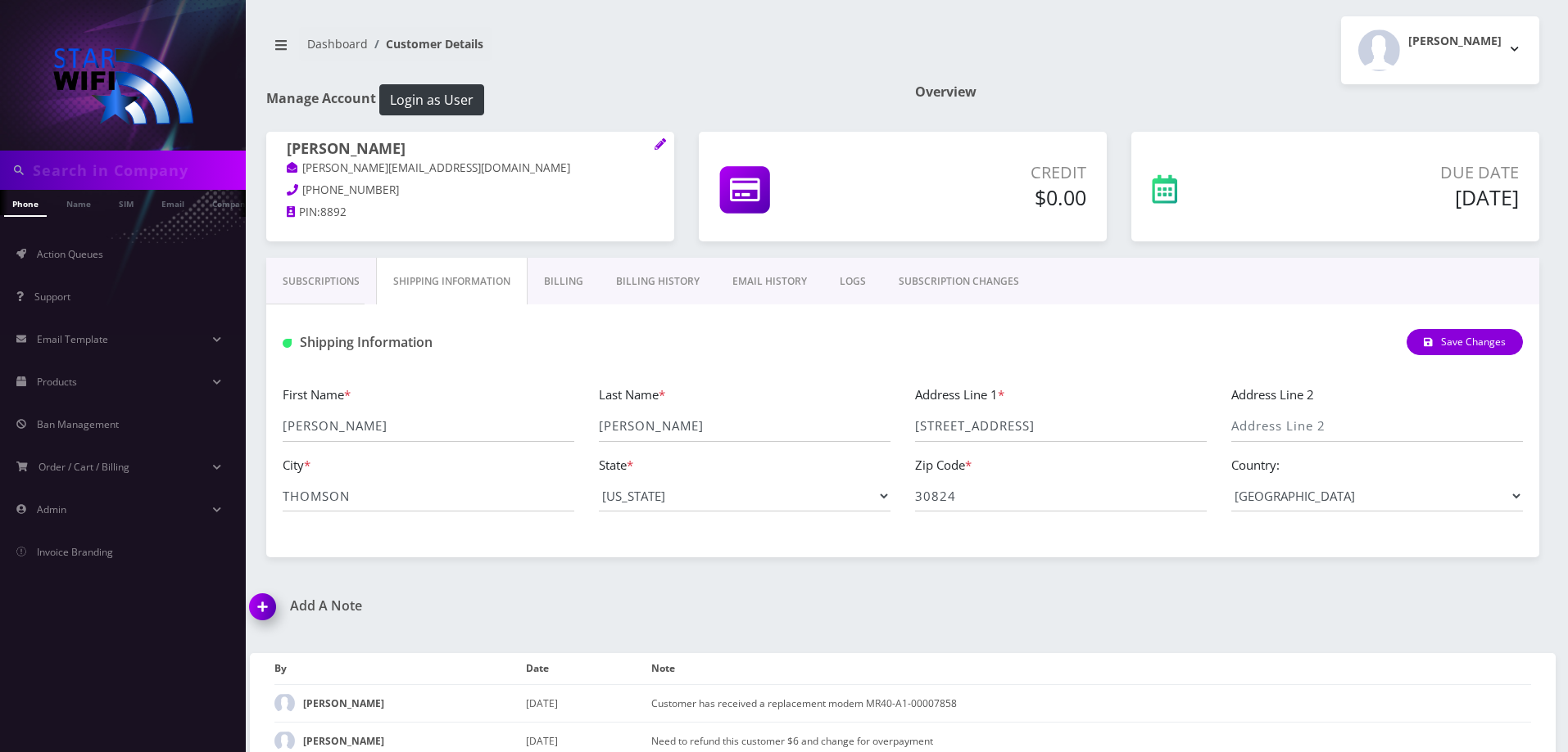
click at [562, 283] on link "Billing" at bounding box center [563, 282] width 72 height 47
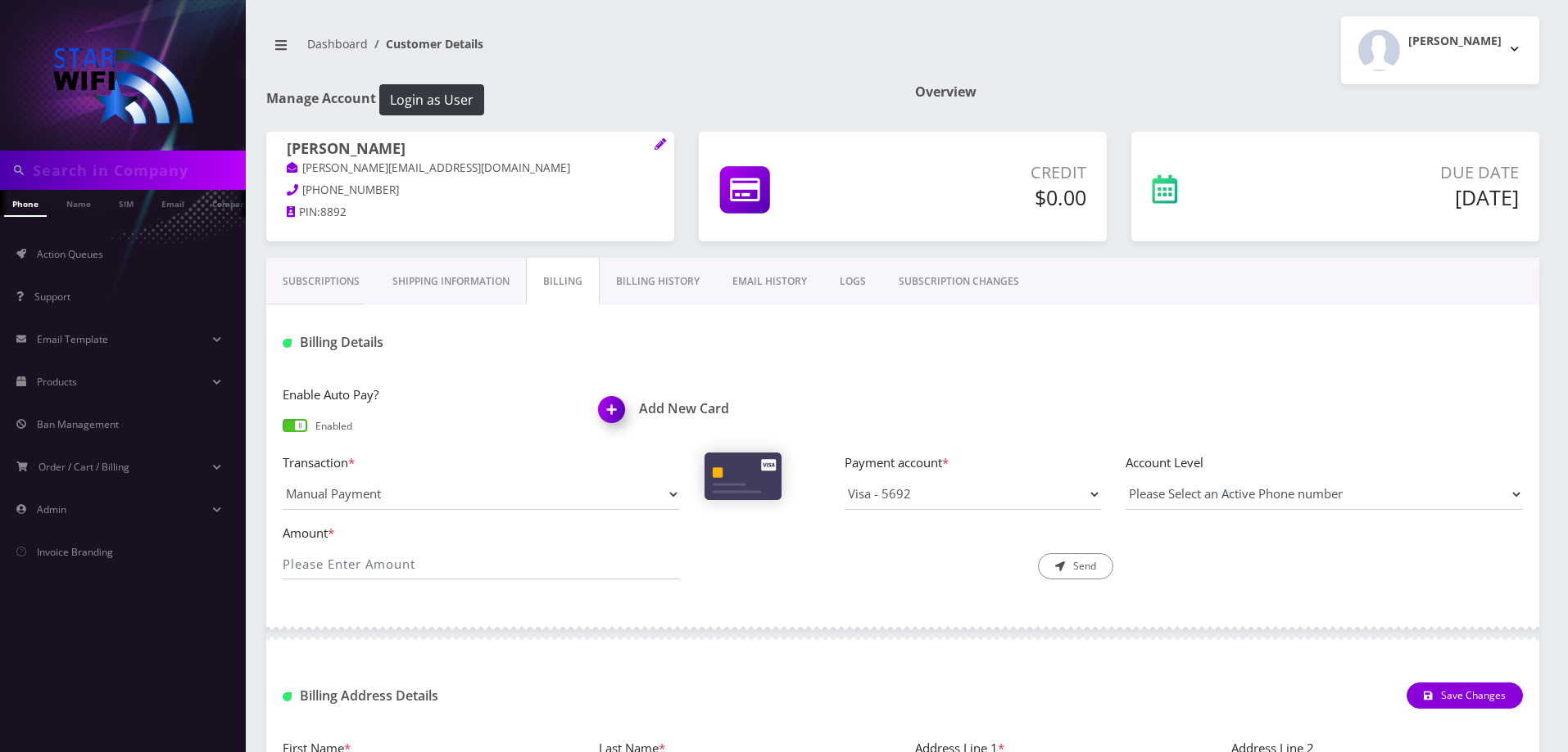
click at [941, 275] on link "SUBSCRIPTION CHANGES" at bounding box center [958, 282] width 153 height 47
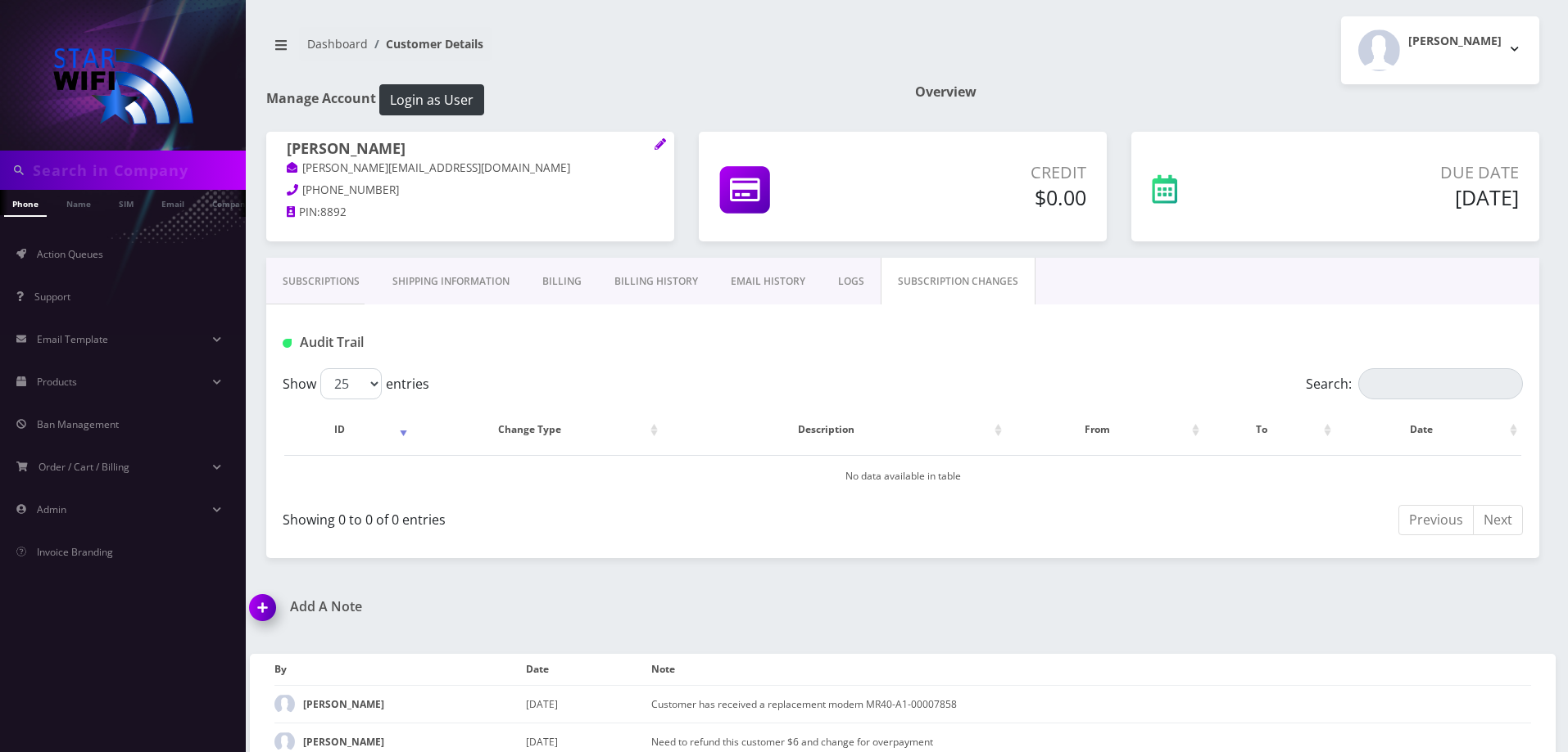
click at [855, 284] on link "LOGS" at bounding box center [851, 282] width 59 height 47
click at [317, 288] on link "Subscriptions" at bounding box center [321, 282] width 109 height 47
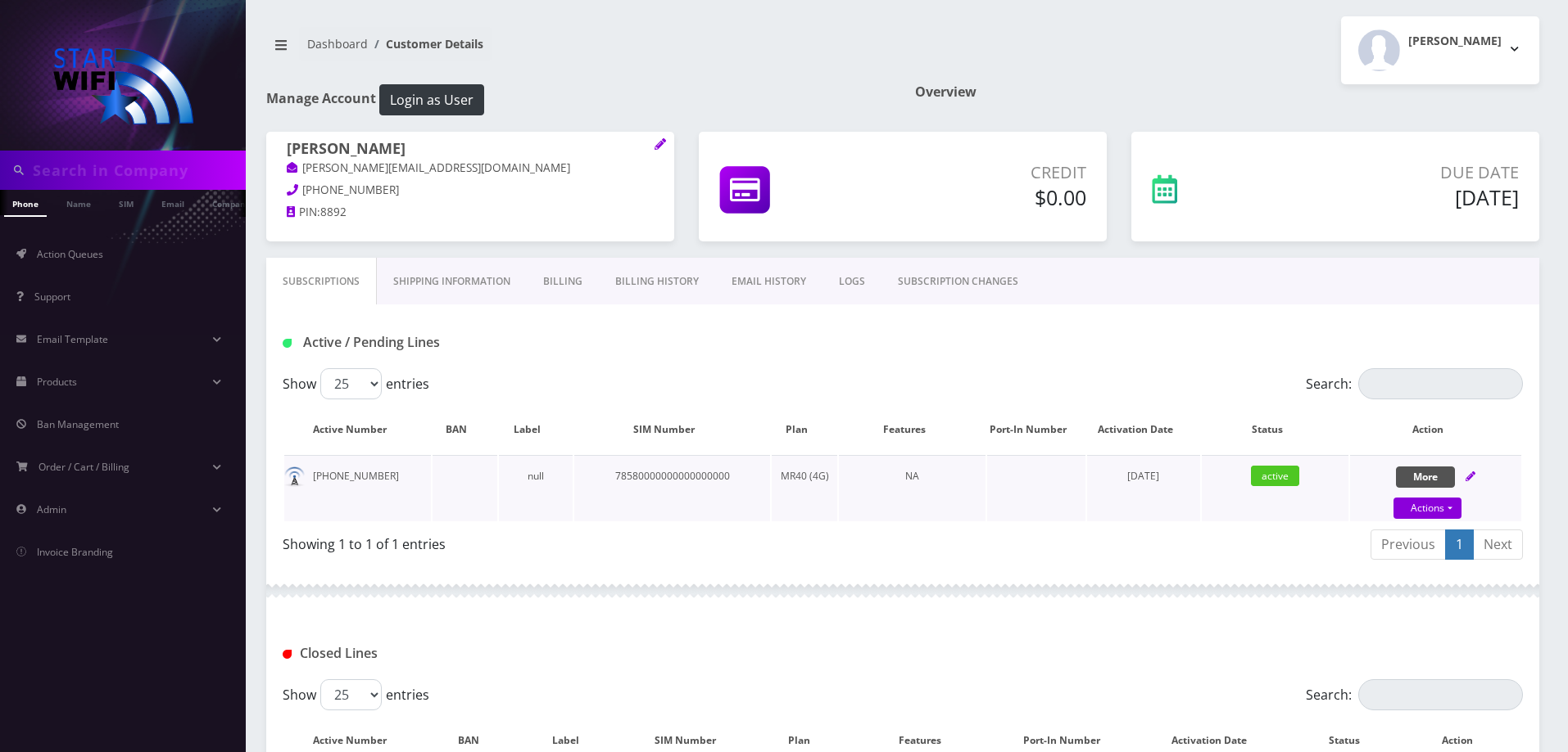
click at [1437, 476] on button "More" at bounding box center [1424, 477] width 59 height 21
select select "MR40 SIM"
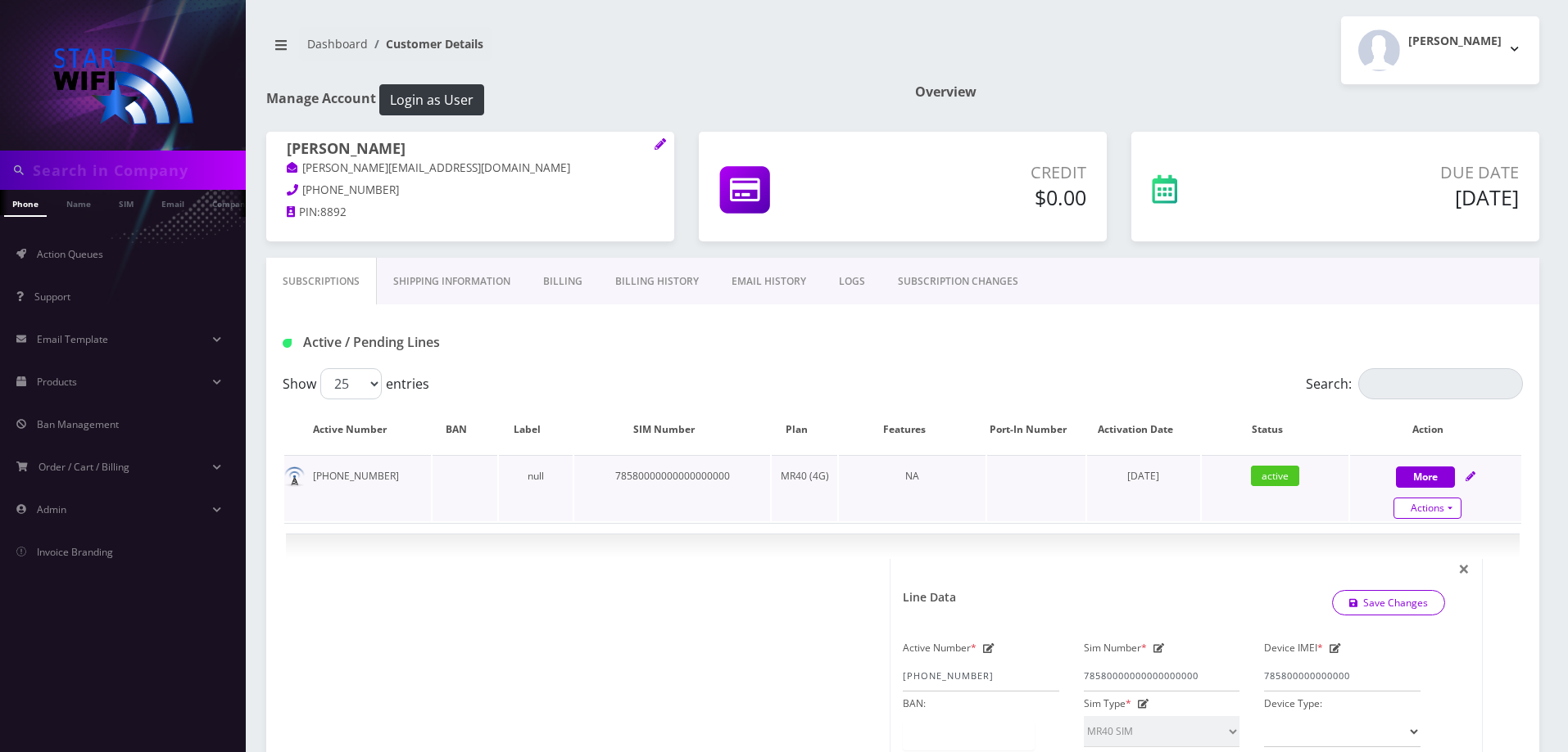
click at [1459, 504] on link "Actions" at bounding box center [1428, 509] width 68 height 21
select select "MR40 SIM"
click at [1383, 538] on link "Close" at bounding box center [1449, 539] width 171 height 25
type input "[DATE]"
select select "MR40 SIM"
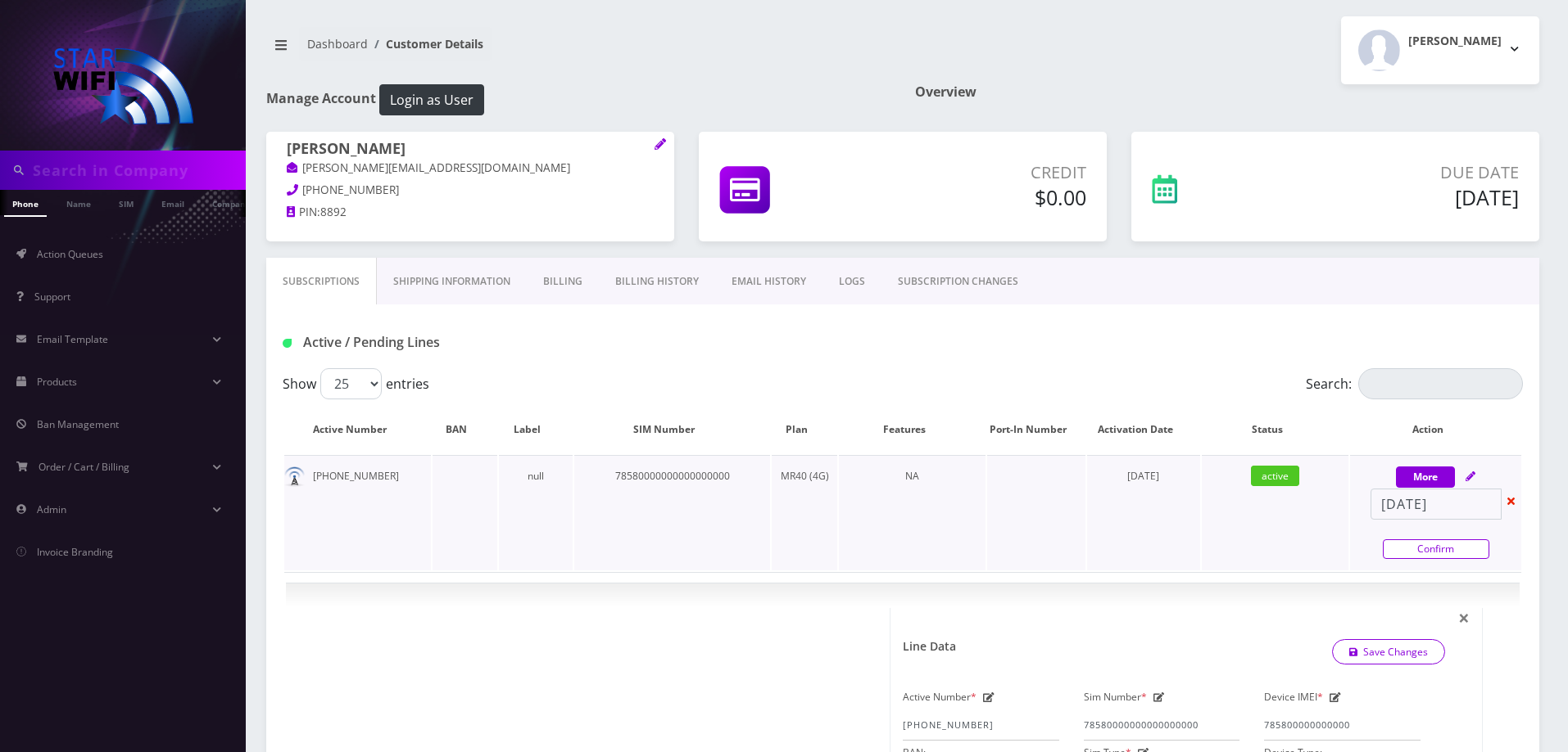
click at [1454, 549] on link "Confirm" at bounding box center [1436, 549] width 107 height 19
select select "MR40 SIM"
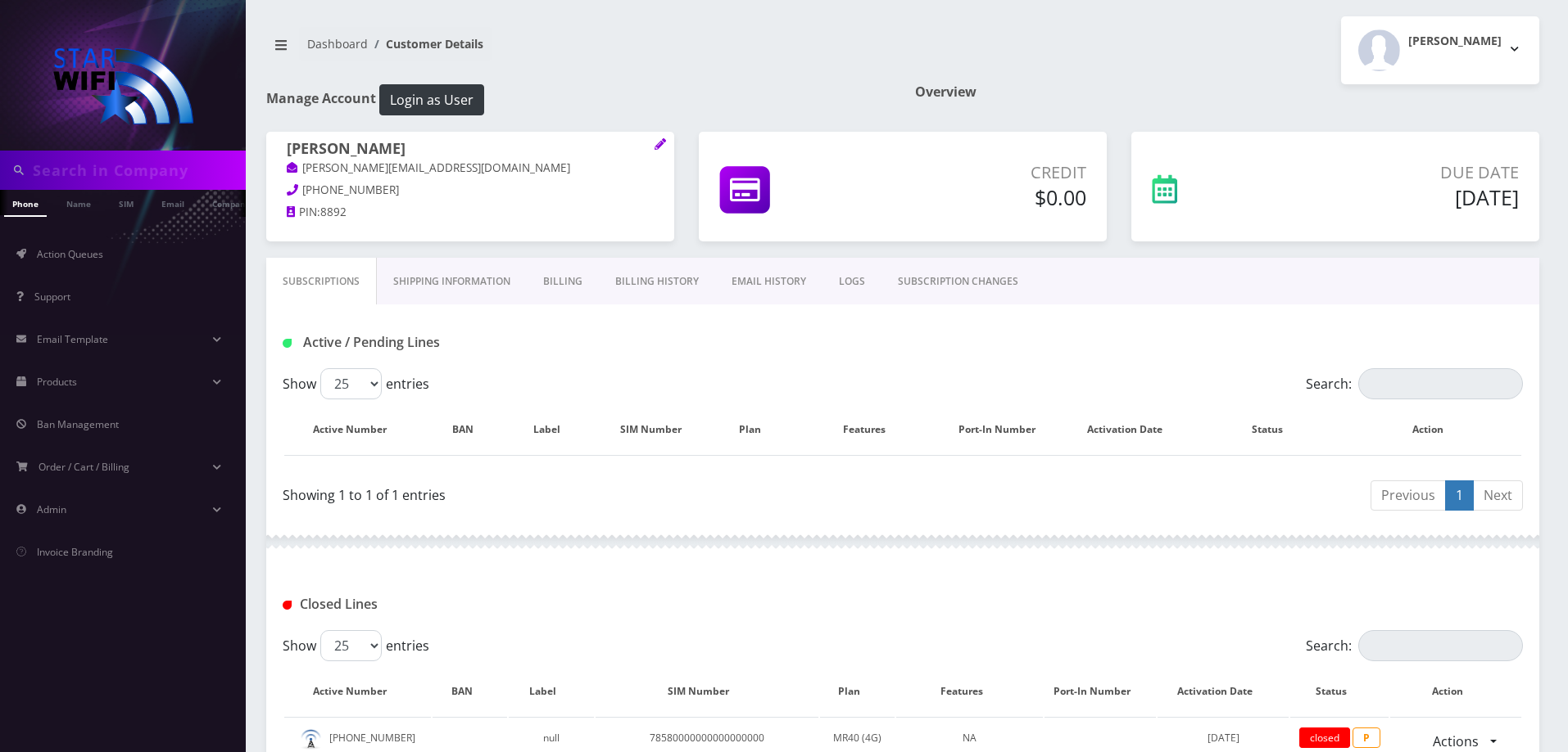
click at [566, 286] on link "Billing" at bounding box center [562, 282] width 72 height 47
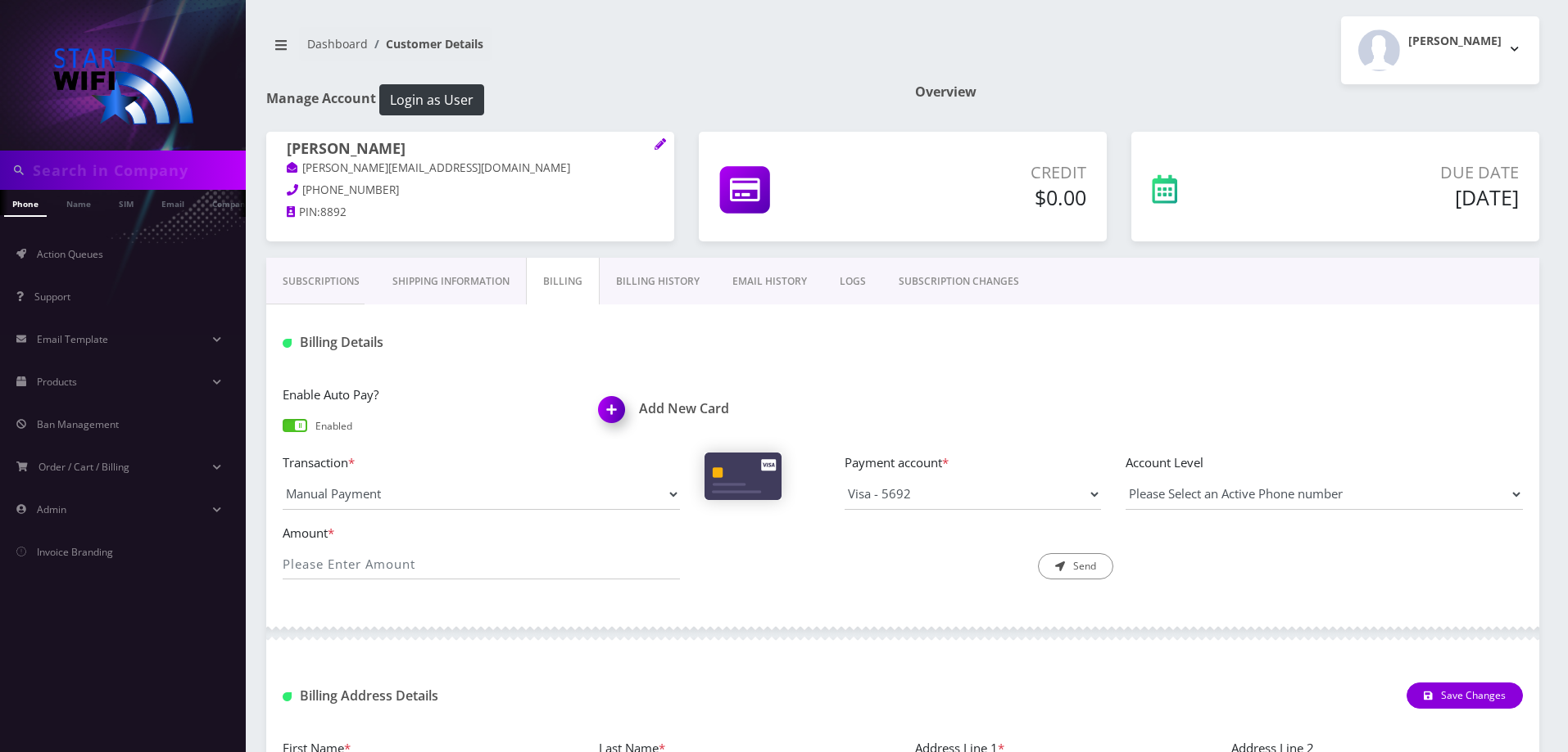
click at [491, 295] on link "Shipping Information" at bounding box center [450, 282] width 150 height 47
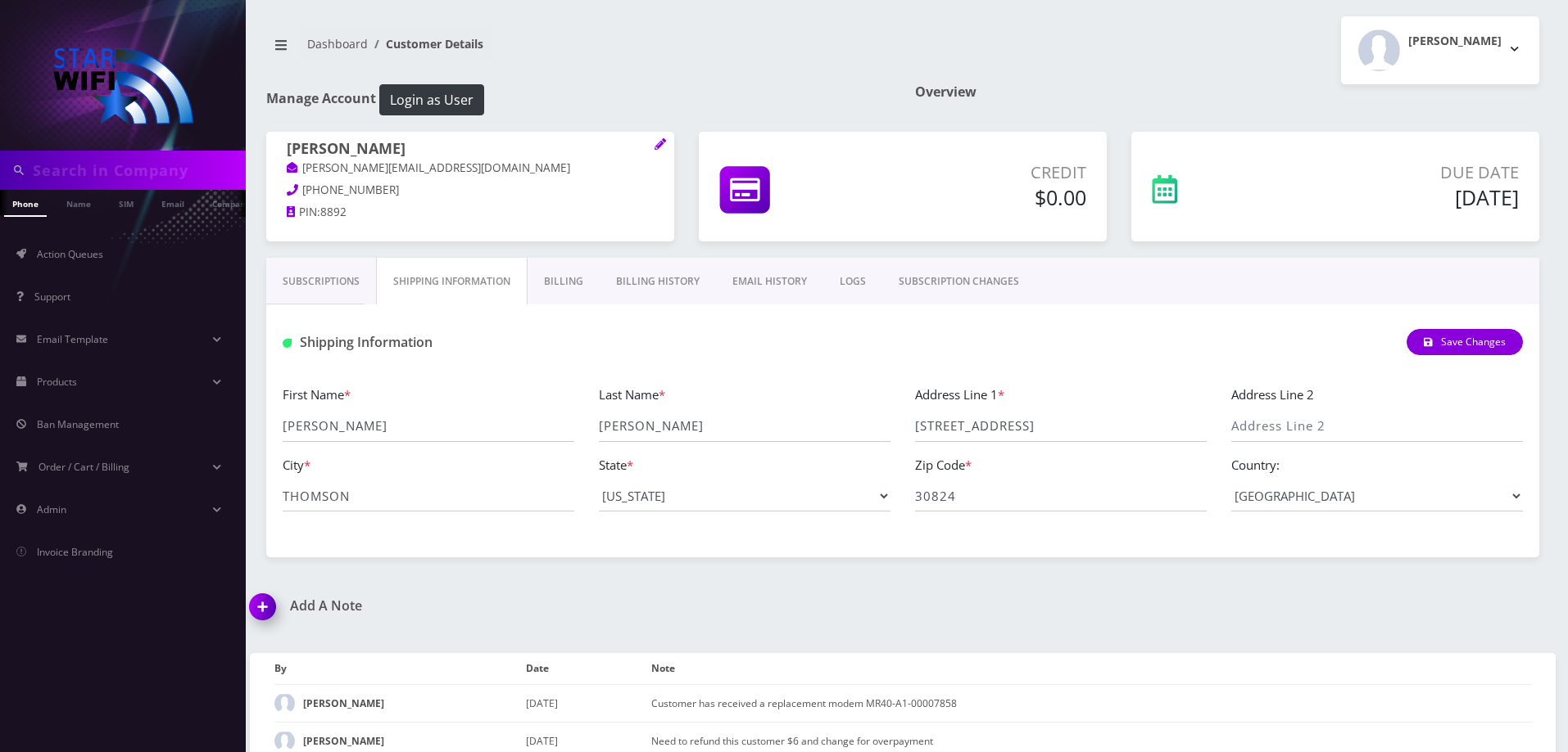
click at [350, 275] on link "Subscriptions" at bounding box center [321, 282] width 109 height 47
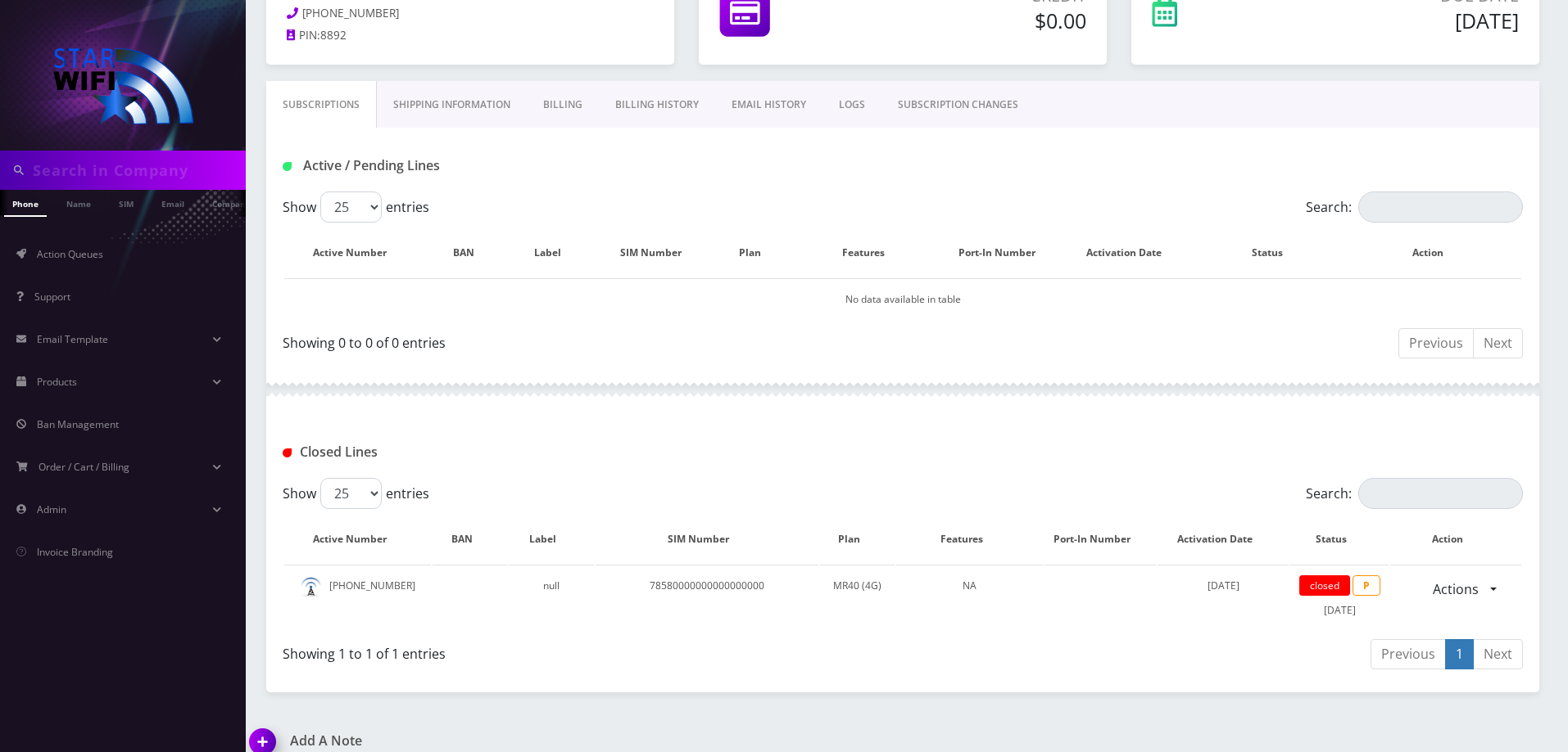
scroll to position [333, 0]
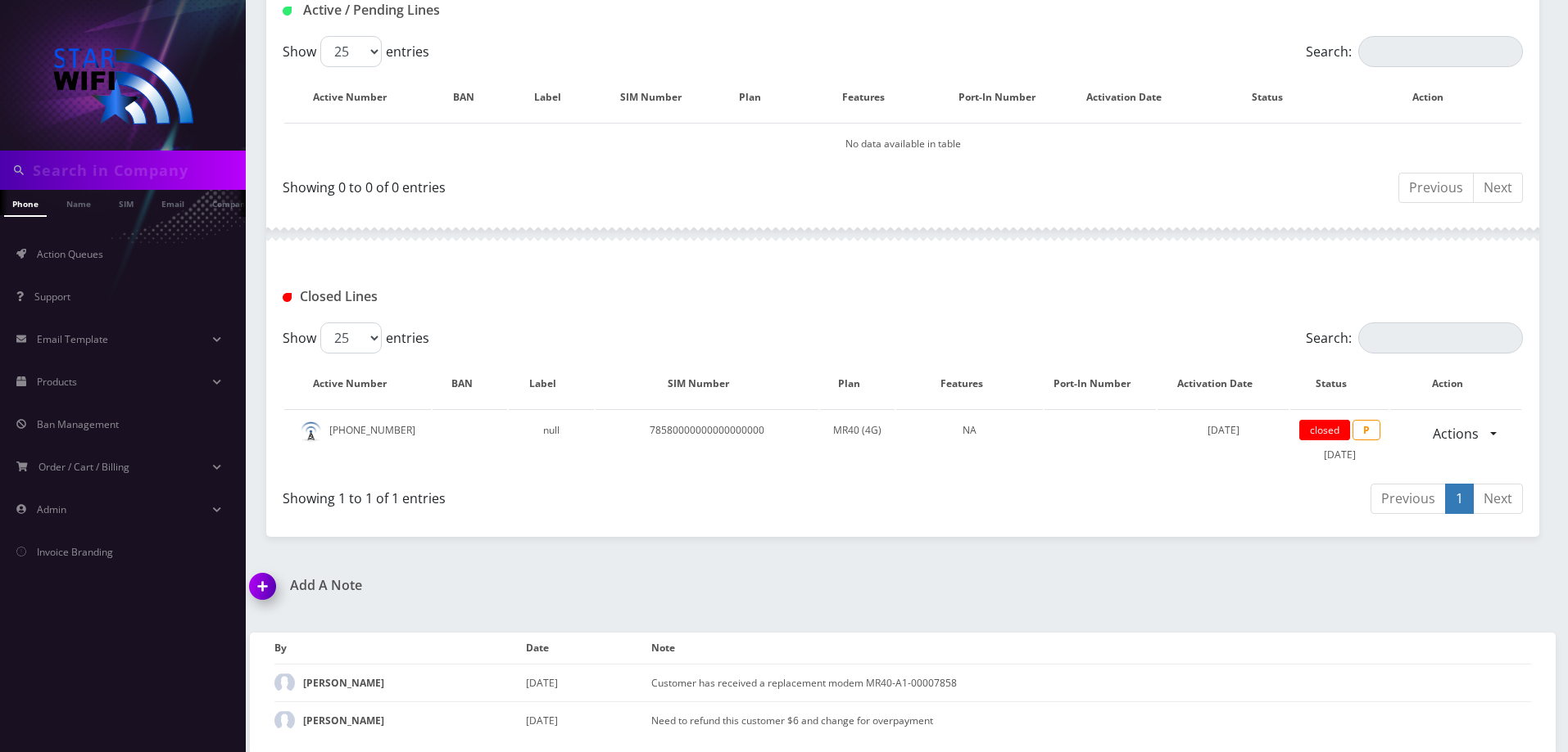
click at [262, 566] on div "Phone Name SIM Email Company Customer Dashboard Customer Details [PERSON_NAME]" at bounding box center [902, 209] width 1331 height 1085
click at [270, 587] on img at bounding box center [265, 592] width 48 height 48
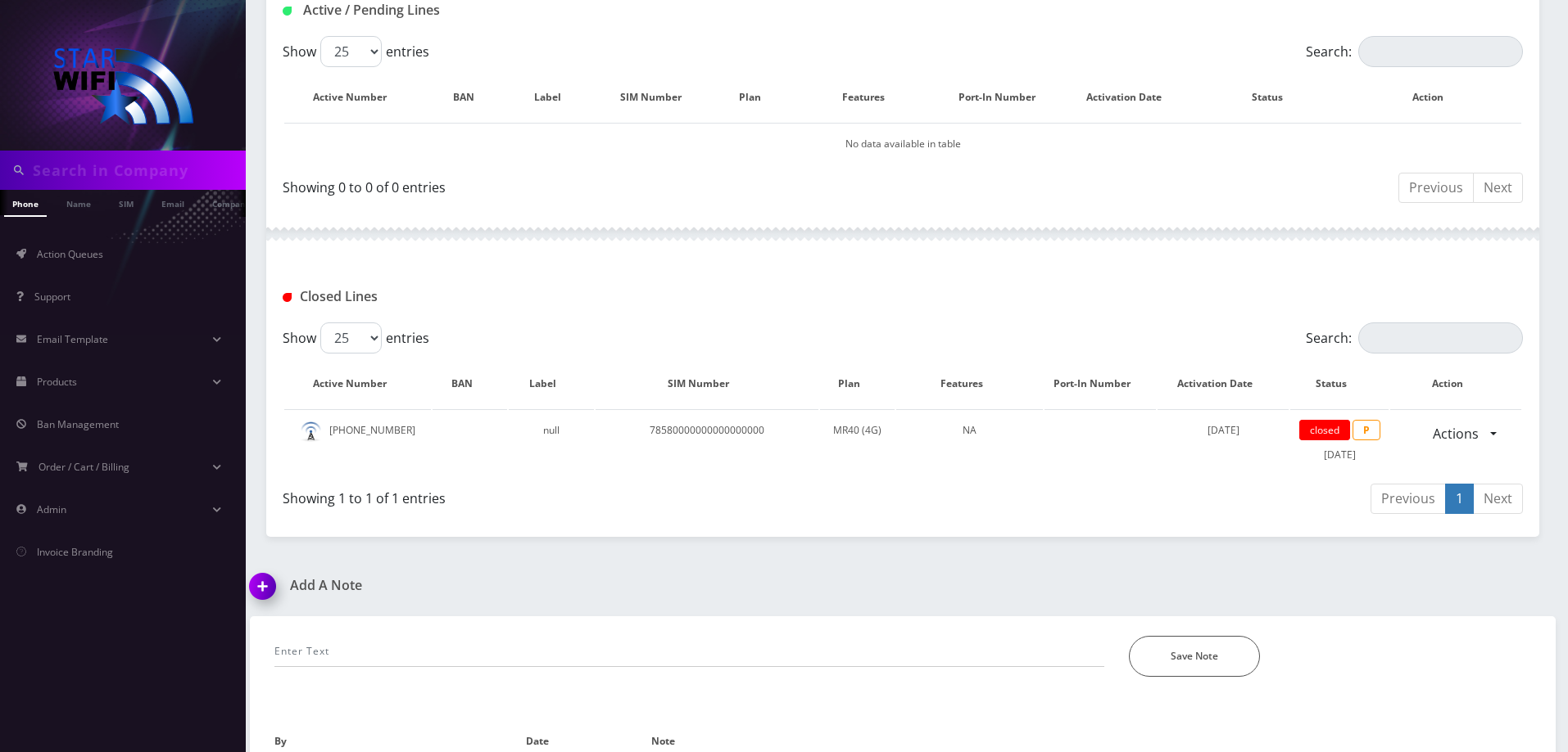
scroll to position [425, 0]
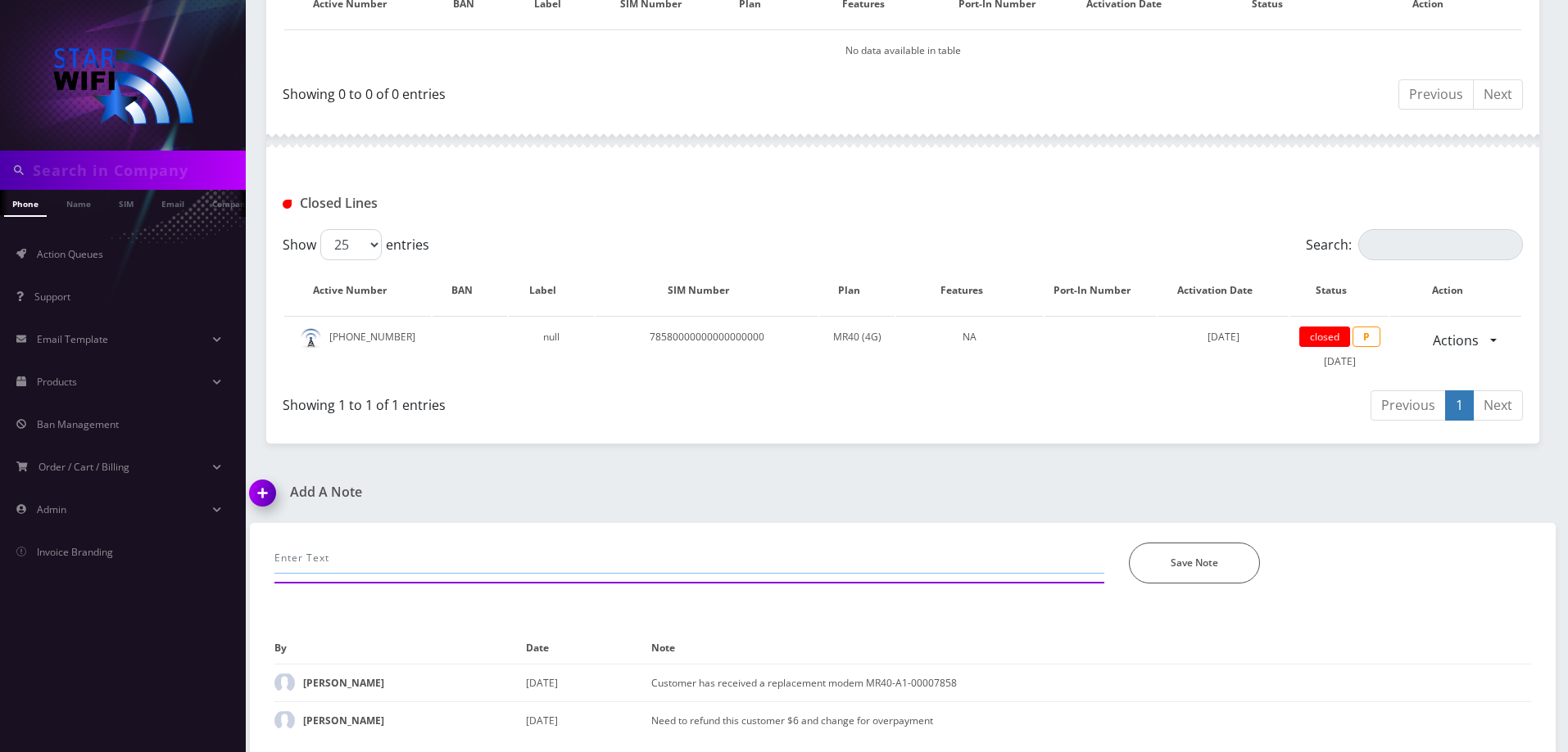
click at [385, 567] on input "text" at bounding box center [689, 559] width 830 height 32
type input "Customer got comcast. Called to cancel. Emailed shipping label to cx"
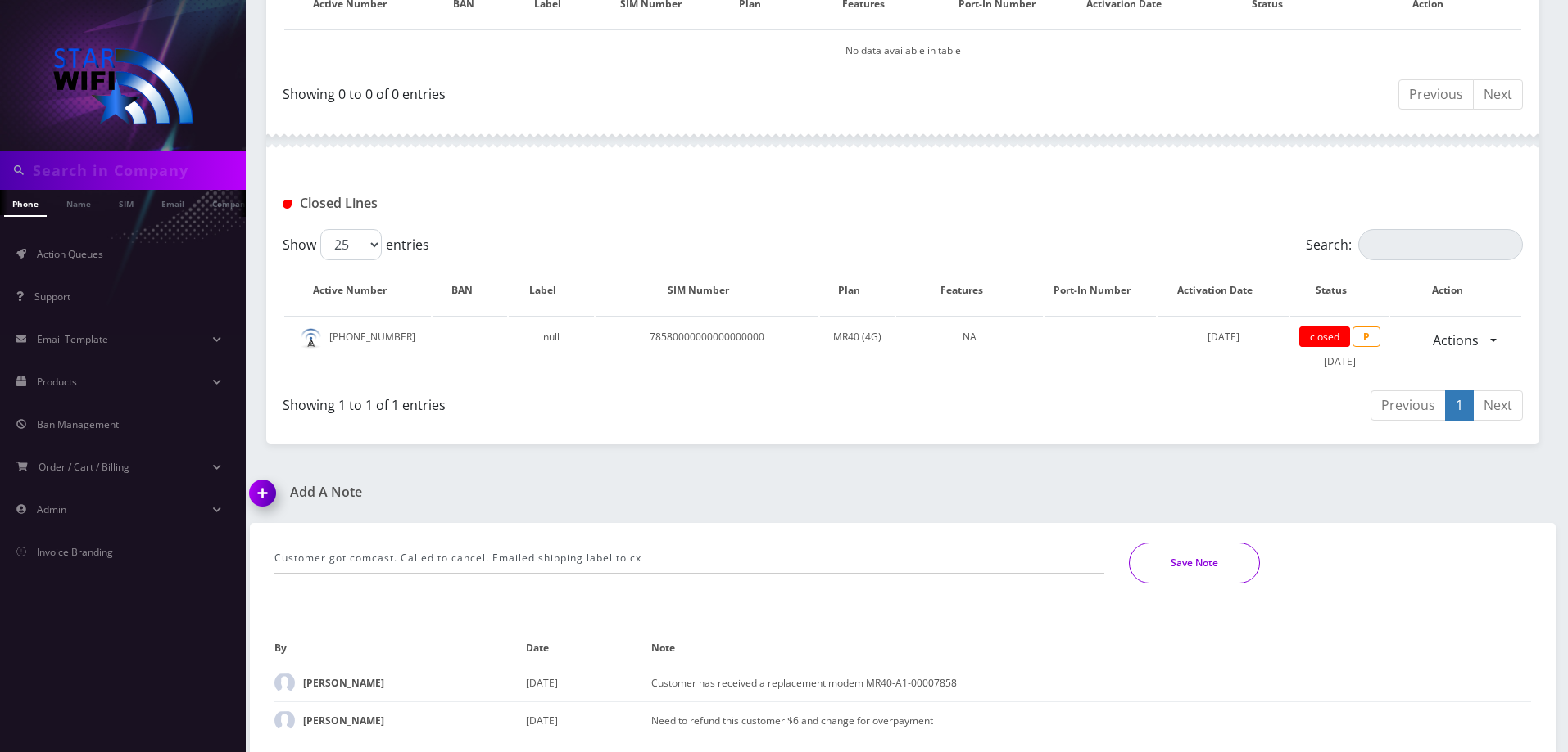
click at [1194, 578] on button "Save Note" at bounding box center [1195, 563] width 131 height 41
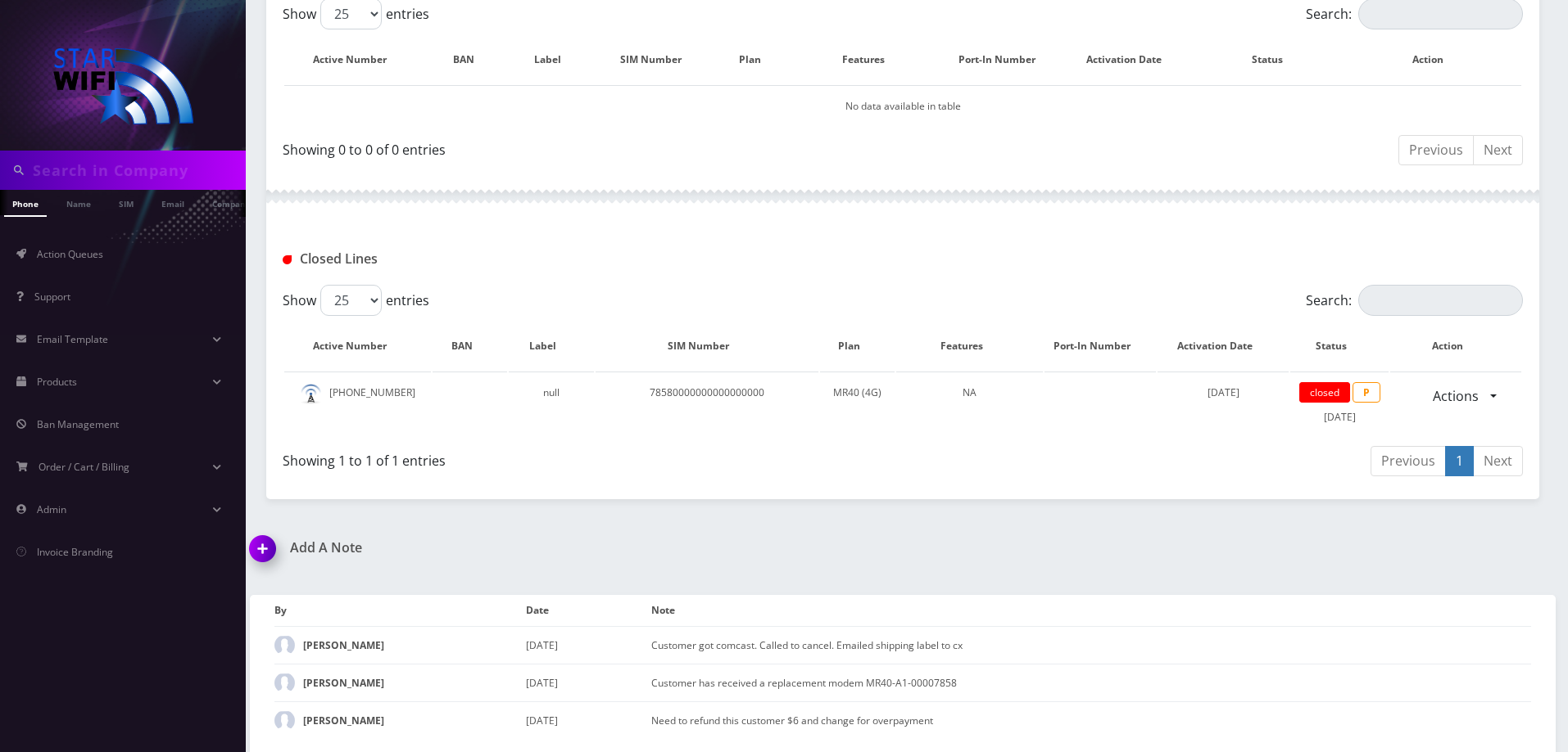
scroll to position [370, 0]
